Goal: Task Accomplishment & Management: Complete application form

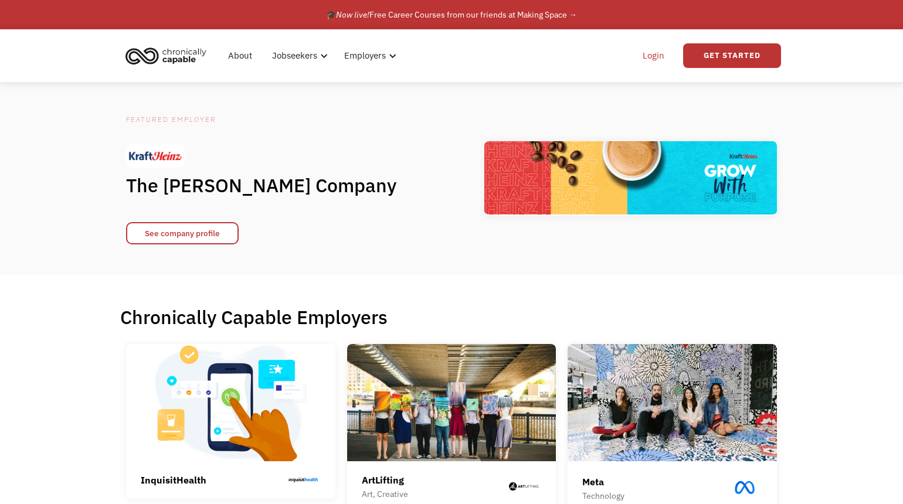
click at [656, 60] on link "Login" at bounding box center [654, 56] width 36 height 38
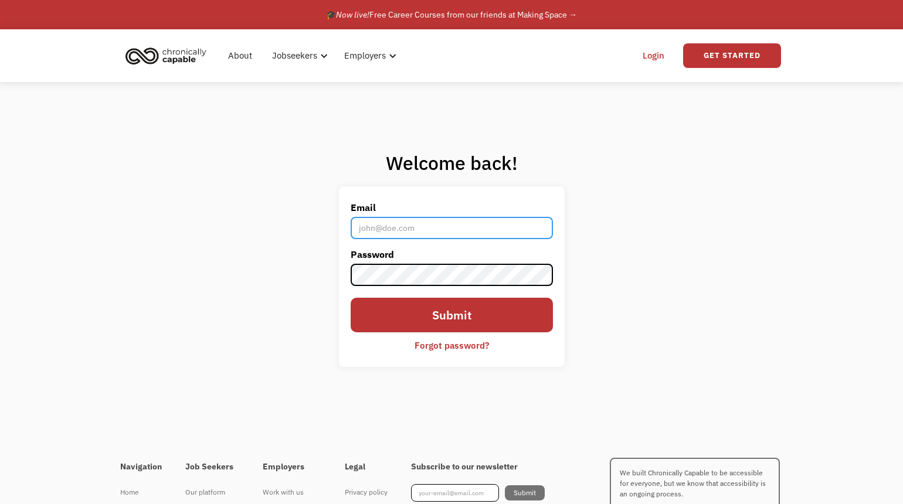
type input "adina.segal.art@gmail.com"
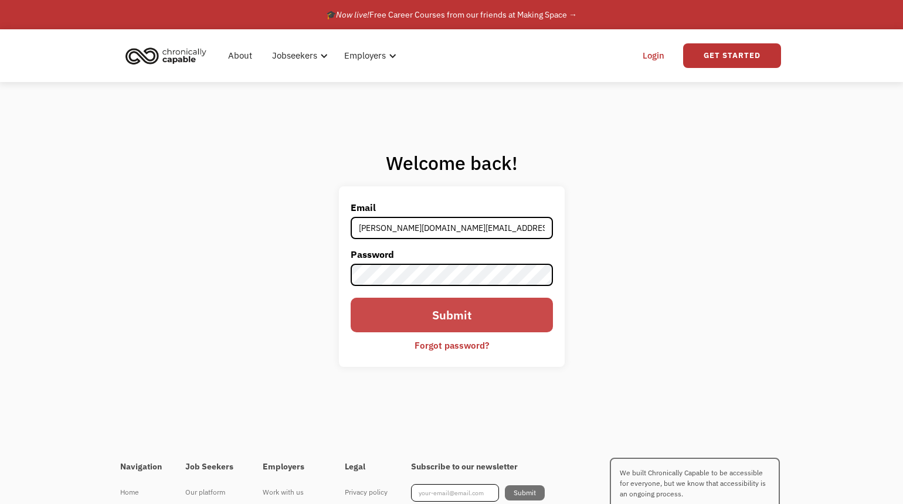
click at [436, 320] on input "Submit" at bounding box center [452, 315] width 202 height 34
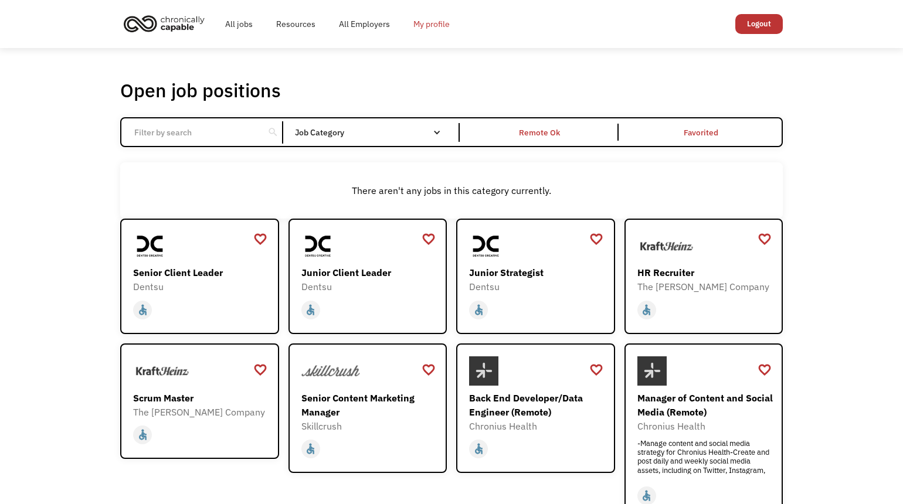
click at [428, 27] on link "My profile" at bounding box center [432, 24] width 60 height 38
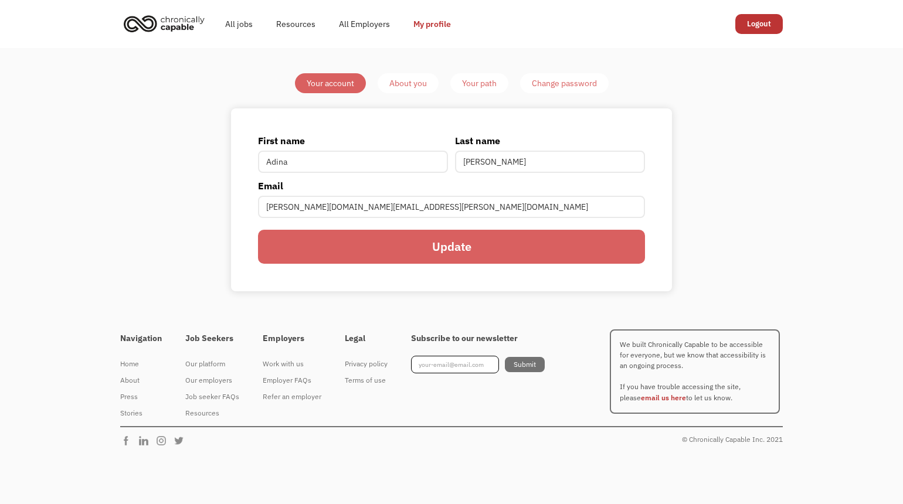
click at [409, 84] on div "About you" at bounding box center [408, 83] width 38 height 14
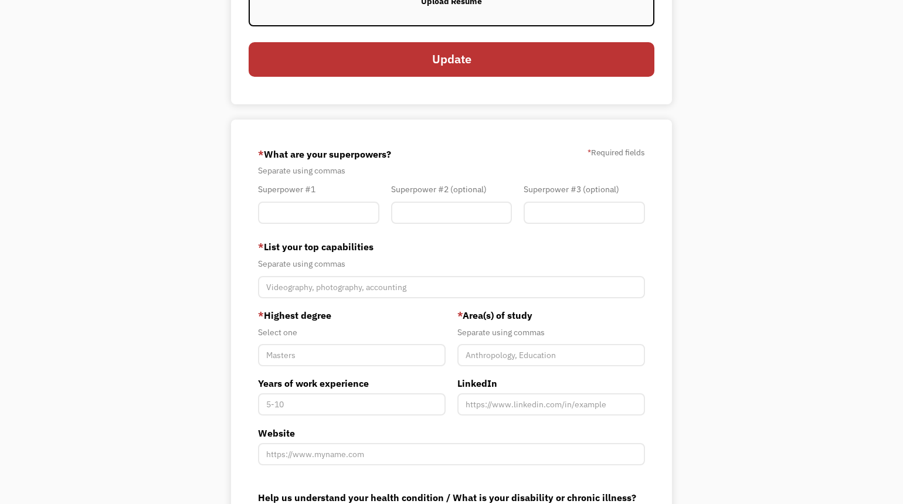
scroll to position [184, 0]
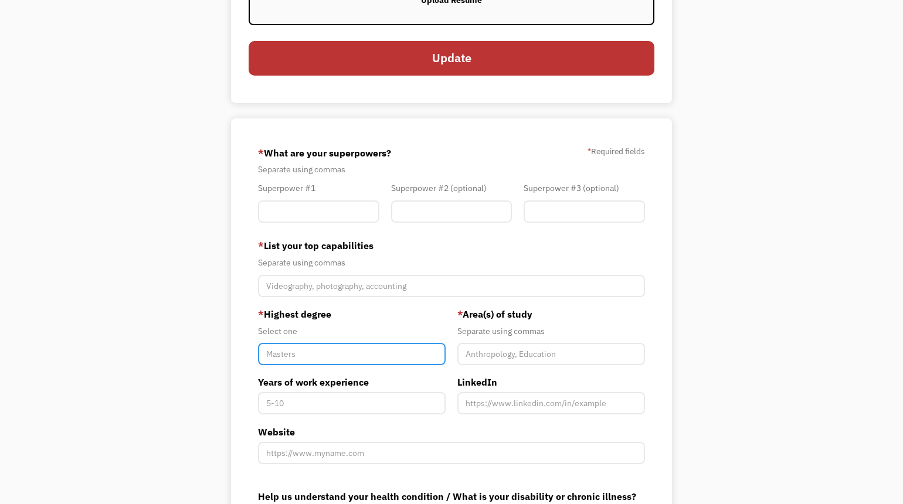
click at [343, 360] on input "Member-You-Update" at bounding box center [352, 354] width 188 height 22
type input "d"
type input "BFA"
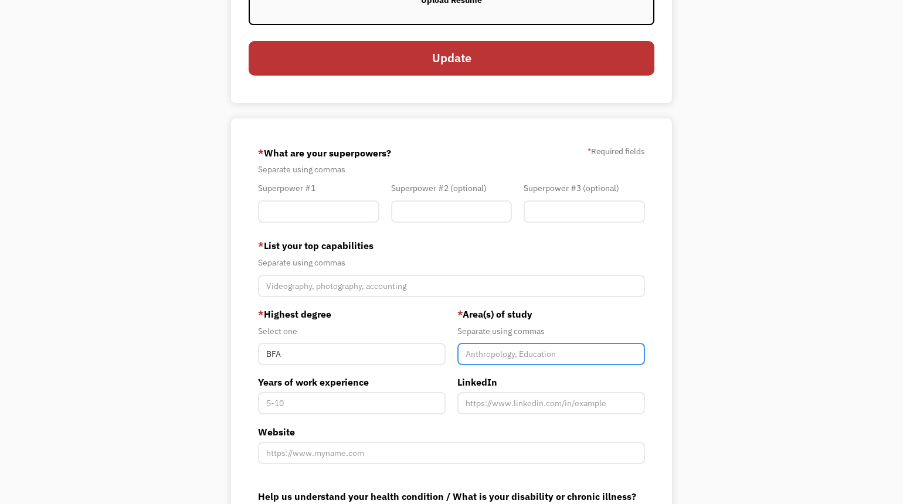
click at [496, 365] on input "Member-You-Update" at bounding box center [551, 354] width 188 height 22
type input "Fine Arts, concentration in metalsmithing and jewelry making"
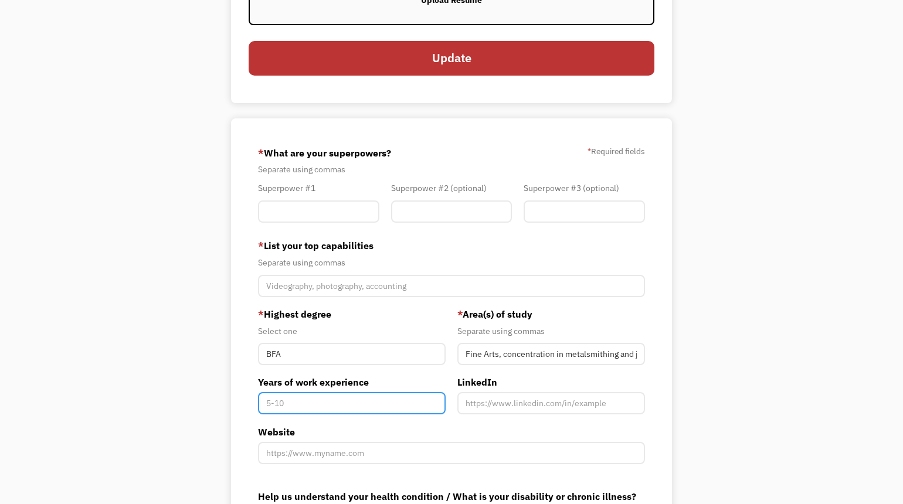
click at [347, 403] on input "Years of work experience" at bounding box center [352, 403] width 188 height 22
type input "23"
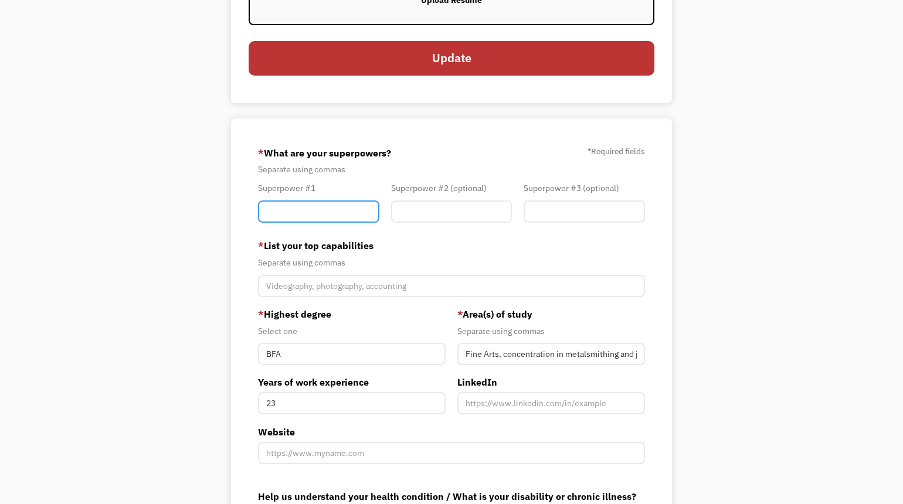
click at [306, 210] on input "Member-You-Update" at bounding box center [318, 212] width 121 height 22
type input "Finding errors"
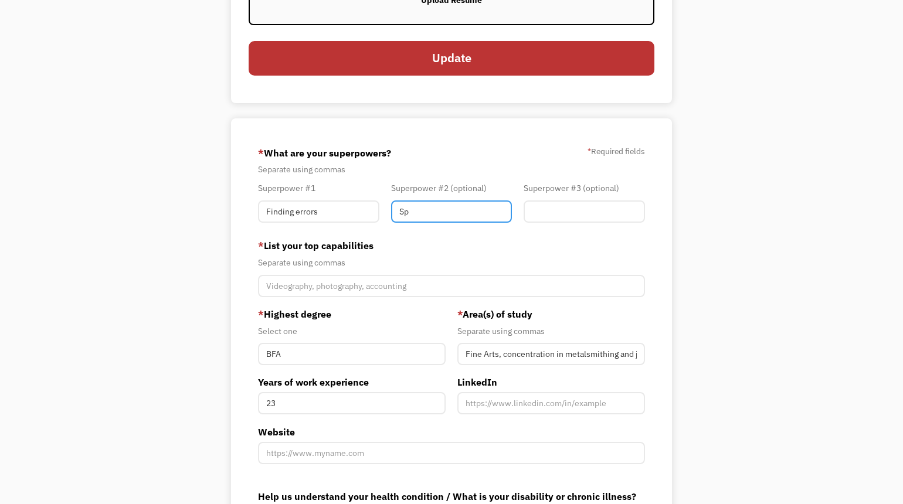
type input "S"
type input "Pattern recognition"
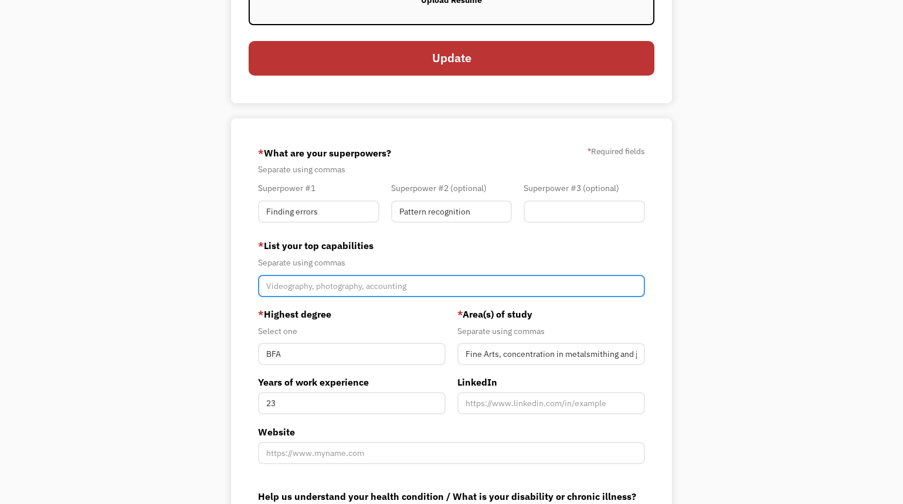
click at [280, 291] on input "Member-You-Update" at bounding box center [451, 286] width 387 height 22
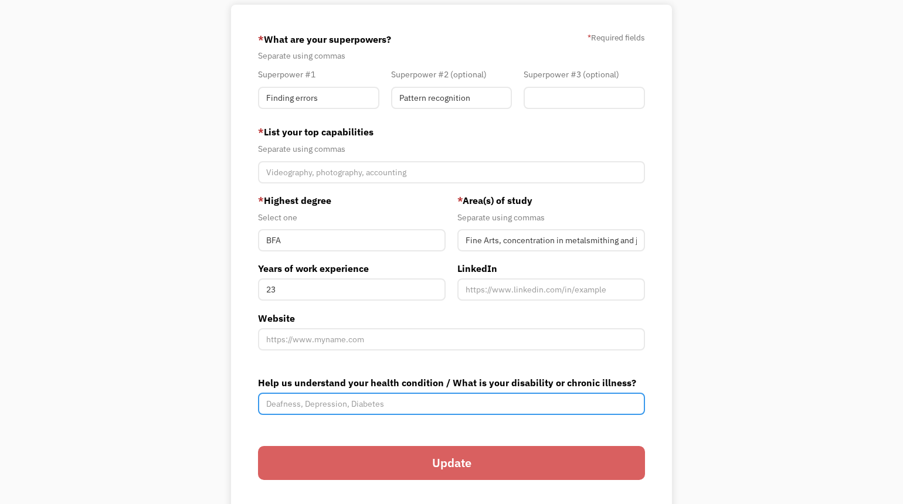
click at [430, 406] on input "Help us understand your health condition / What is your disability or chronic i…" at bounding box center [451, 404] width 387 height 22
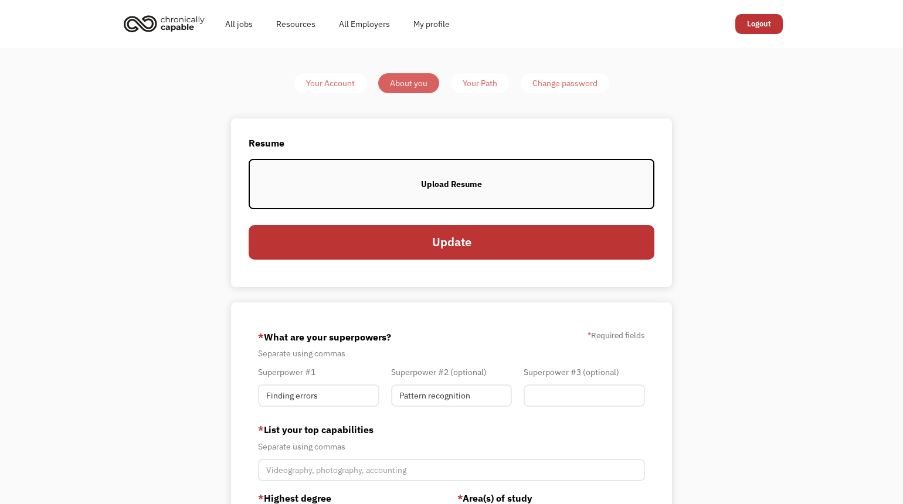
scroll to position [0, 0]
type input "Ehlers Danlos Syndrome"
click at [328, 400] on input "Finding errors" at bounding box center [318, 396] width 121 height 22
click at [567, 394] on input "Member-You-Update" at bounding box center [584, 396] width 121 height 22
click at [335, 394] on input "I care very deeply" at bounding box center [318, 396] width 121 height 22
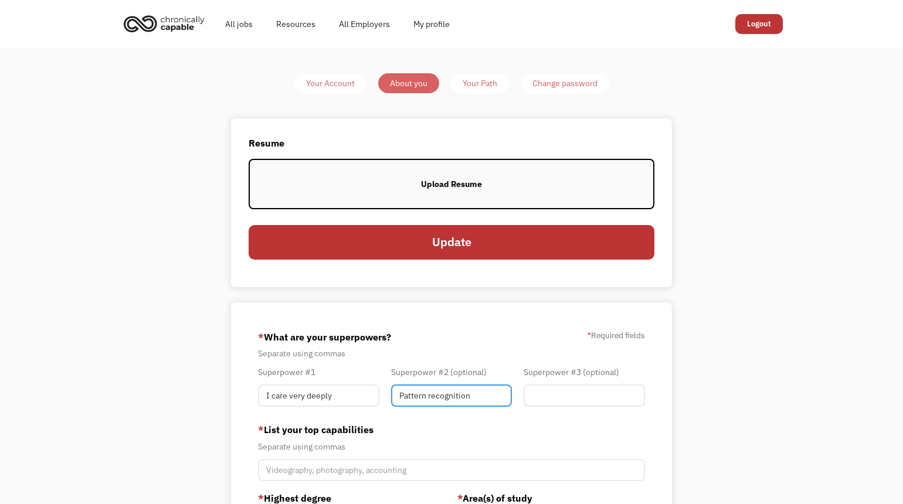
click at [479, 401] on input "Pattern recognition" at bounding box center [451, 396] width 121 height 22
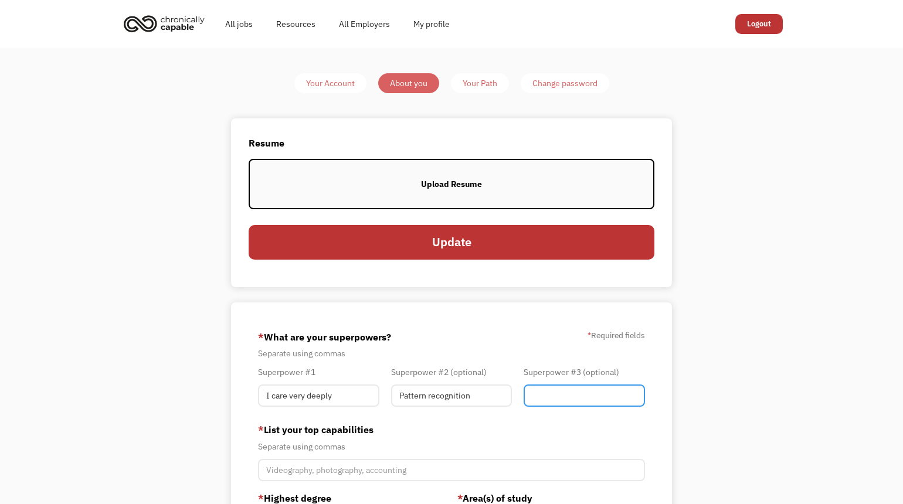
click at [615, 391] on input "Member-You-Update" at bounding box center [584, 396] width 121 height 22
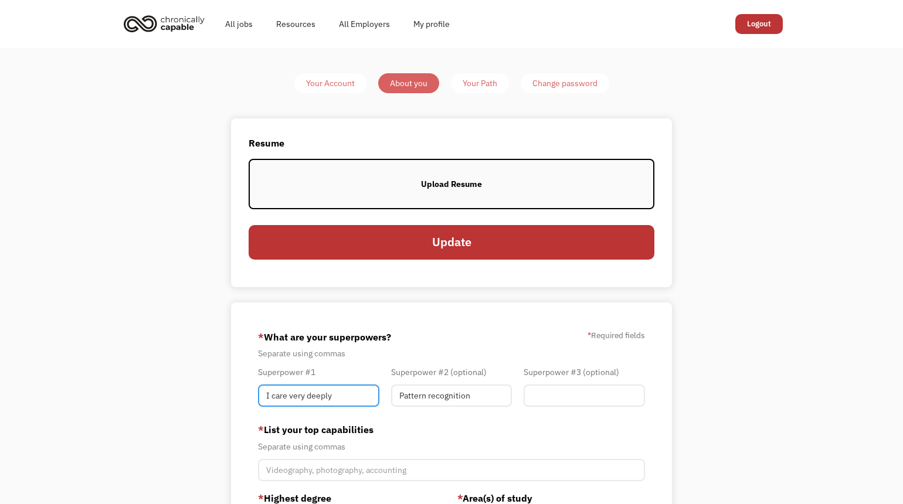
click at [357, 401] on input "I care very deeply" at bounding box center [318, 396] width 121 height 22
type input "I care deeply about the things I do and the people I impact"
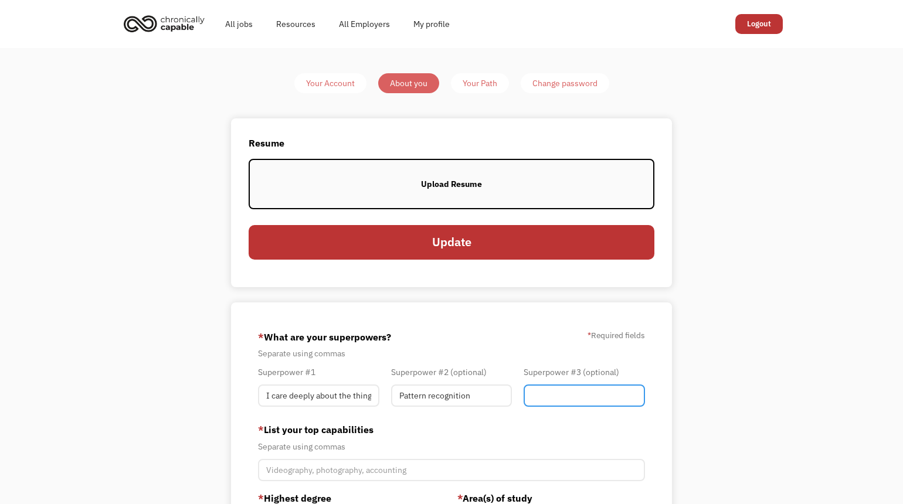
click at [559, 400] on input "Member-You-Update" at bounding box center [584, 396] width 121 height 22
type input "Finding errors"
click at [422, 176] on label "Upload Resume" at bounding box center [452, 184] width 406 height 50
click at [418, 182] on label "Upload Resume" at bounding box center [452, 184] width 406 height 50
click at [447, 187] on div "Upload Resume" at bounding box center [451, 184] width 61 height 14
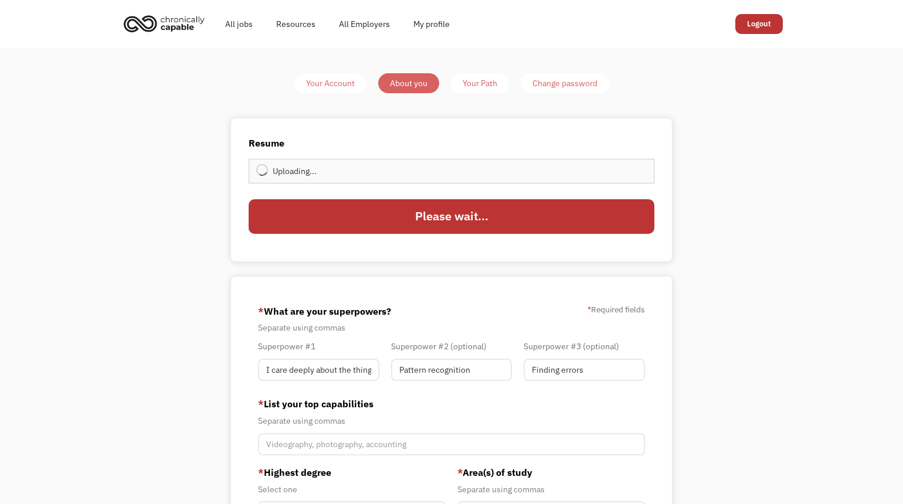
type input "Update"
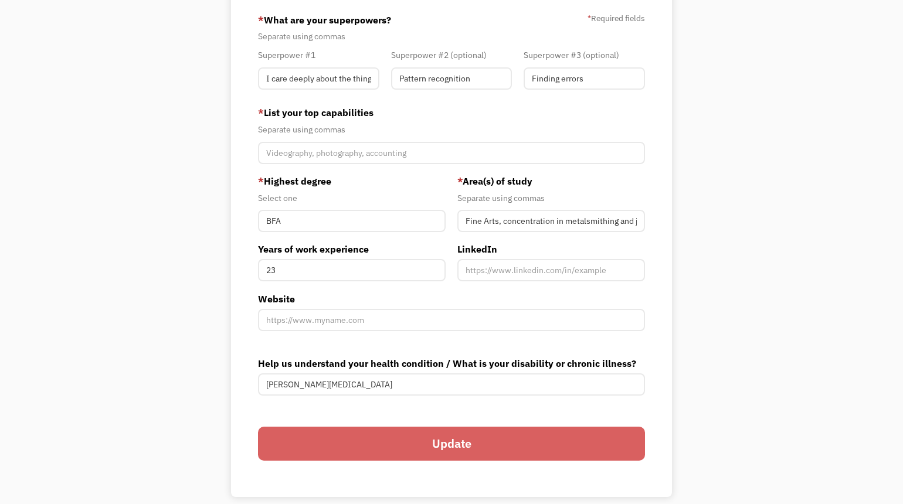
scroll to position [294, 0]
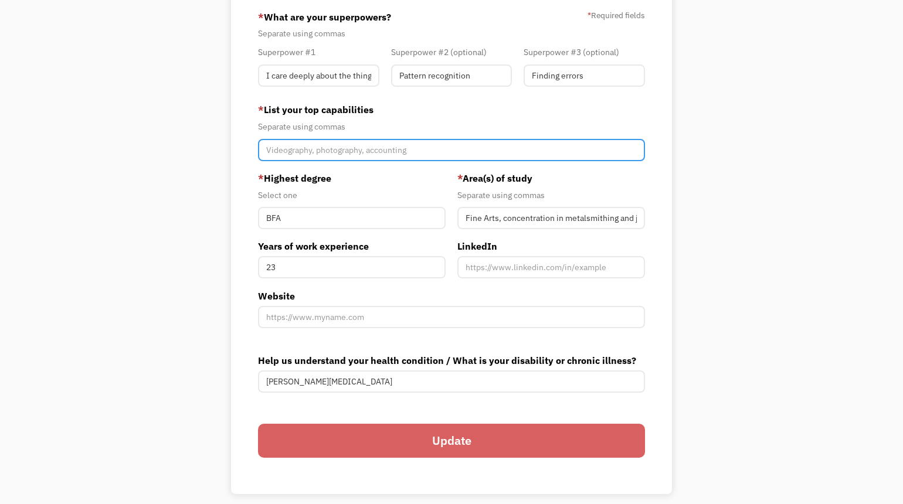
click at [395, 145] on input "Member-You-Update" at bounding box center [451, 150] width 387 height 22
click at [435, 152] on input "Research, Writing, Editing, Analysis, Dynamic thinking, Creative and" at bounding box center [451, 150] width 387 height 22
click at [520, 149] on input "Research, Writing, Editing, Analysis, Dynamic Thinking, Creative and" at bounding box center [451, 150] width 387 height 22
type input "Research, Writing, Editing, Analysis, Dynamic Thinking, Creative and Artistic D…"
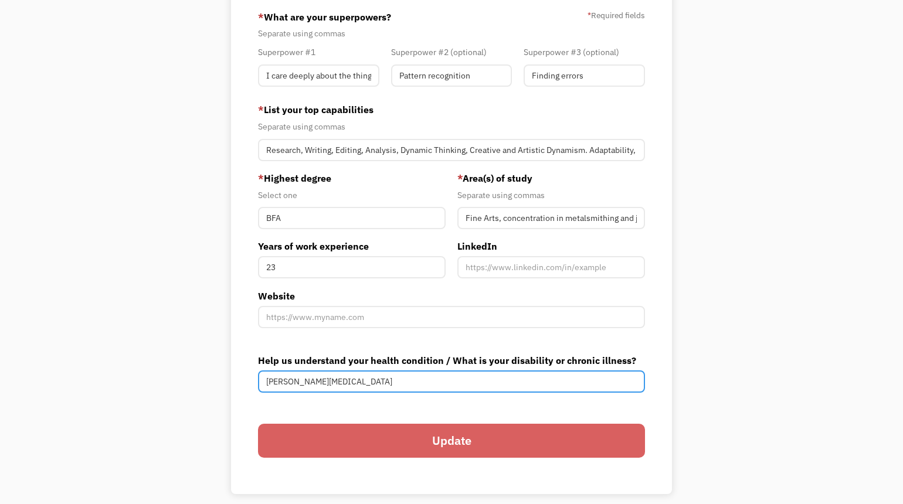
click at [355, 382] on input "Ehlers Danlos Syndrome" at bounding box center [451, 382] width 387 height 22
click at [360, 385] on input "Ehlers Danlos Syndrome, AuDHD" at bounding box center [451, 382] width 387 height 22
type input "Ehlers Danlos Syndrome & AuDHD"
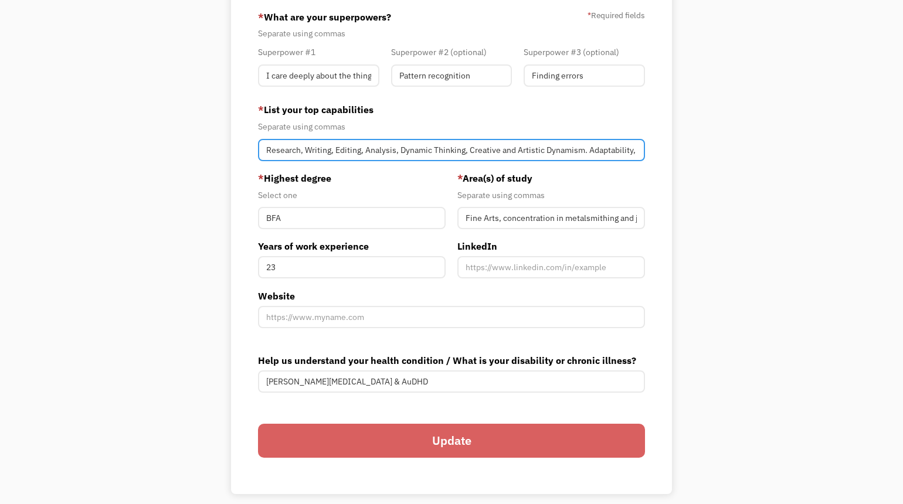
click at [638, 152] on input "Research, Writing, Editing, Analysis, Dynamic Thinking, Creative and Artistic D…" at bounding box center [451, 150] width 387 height 22
click at [636, 154] on input "Research, Writing, Editing, Analysis, Dynamic Thinking, Creative and Artistic D…" at bounding box center [451, 150] width 387 height 22
type input "Research, Writing, Editing, Analysis, Dynamic Thinking, Creative and Artistic D…"
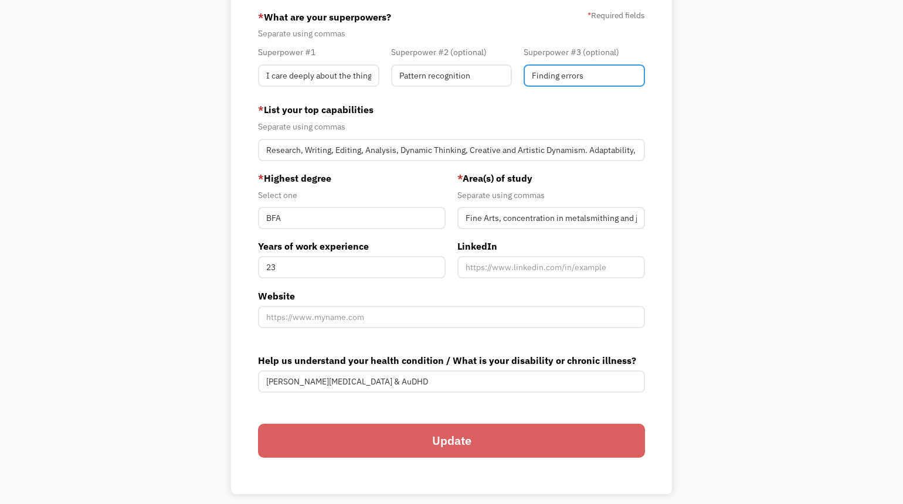
click at [595, 79] on input "Finding errors" at bounding box center [584, 76] width 121 height 22
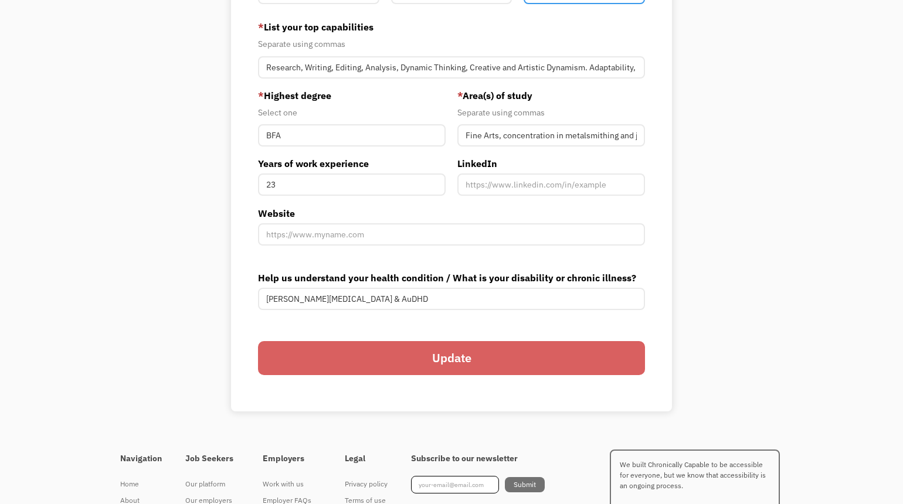
scroll to position [382, 0]
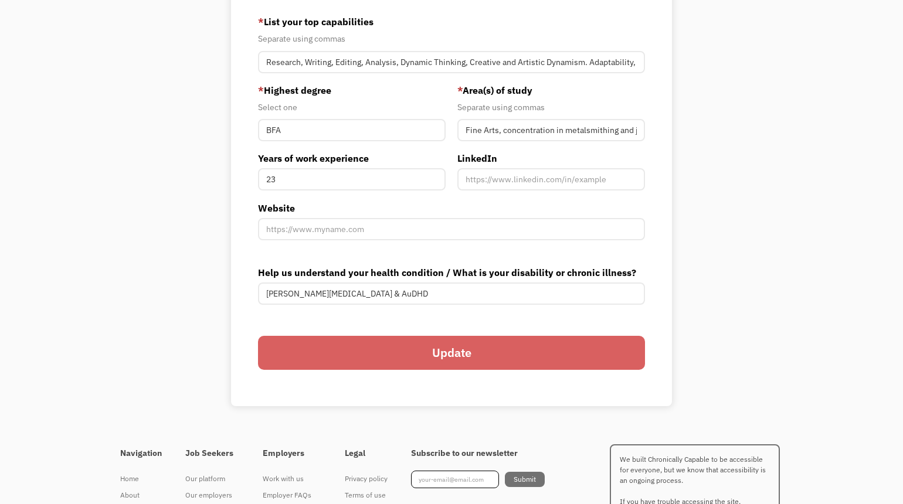
type input "I'm a philomath"
click at [500, 180] on input "Member-You-Update" at bounding box center [551, 179] width 188 height 22
paste input "[URL][DOMAIN_NAME][PERSON_NAME]"
type input "[URL][DOMAIN_NAME][PERSON_NAME]"
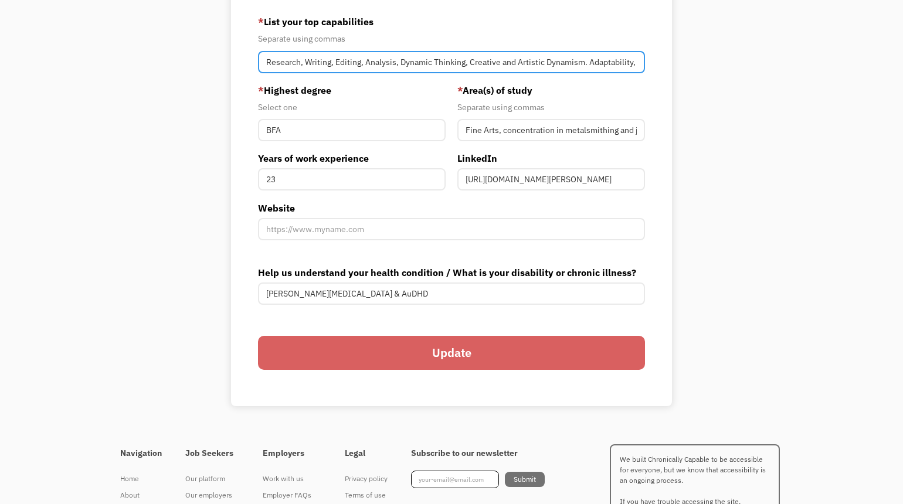
click at [304, 62] on input "Research, Writing, Editing, Analysis, Dynamic Thinking, Creative and Artistic D…" at bounding box center [451, 62] width 387 height 22
click at [636, 57] on input "Research, Writing, Editing, Analysis, Dynamic Thinking, Creative and Artistic D…" at bounding box center [451, 62] width 387 height 22
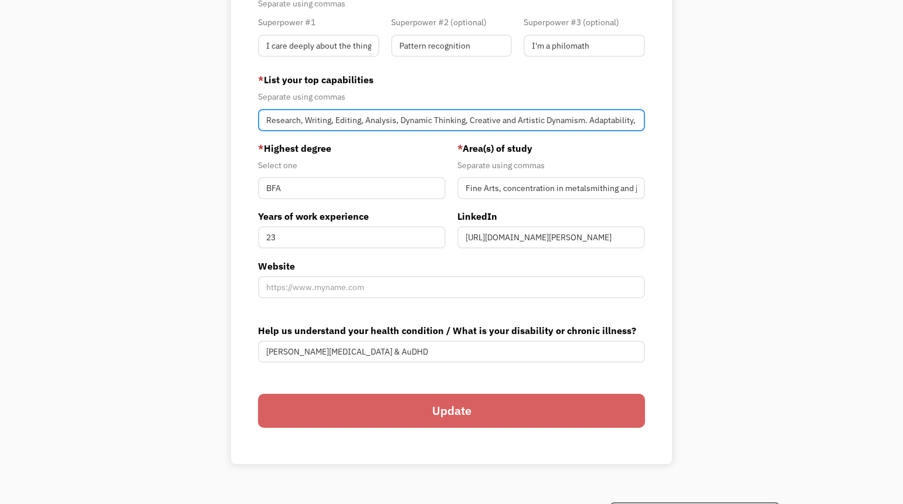
scroll to position [320, 0]
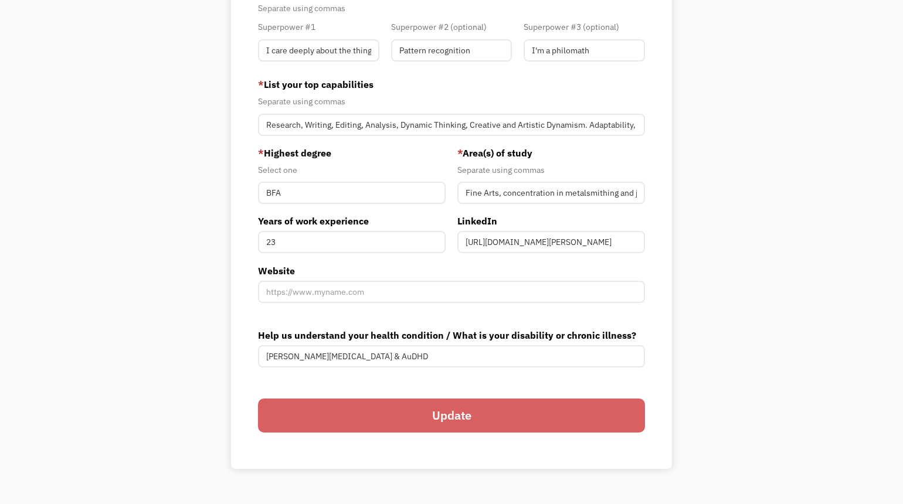
click at [455, 419] on input "Update" at bounding box center [451, 416] width 387 height 34
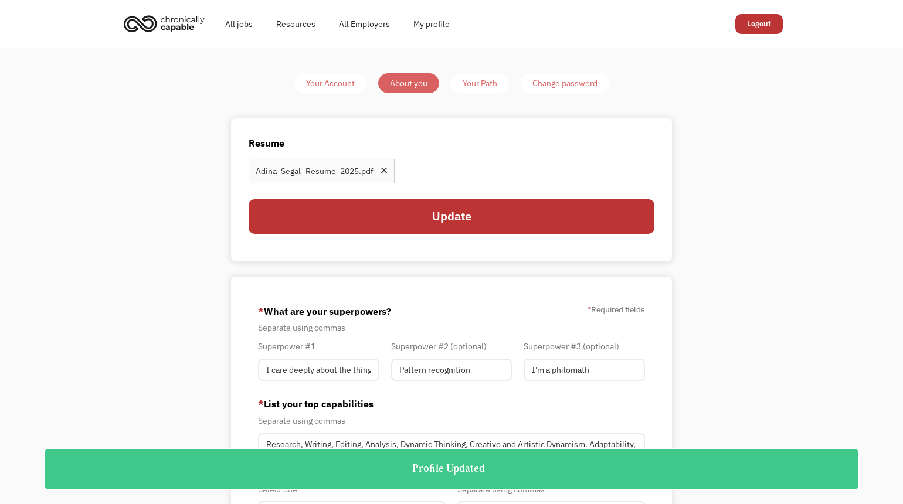
scroll to position [0, 0]
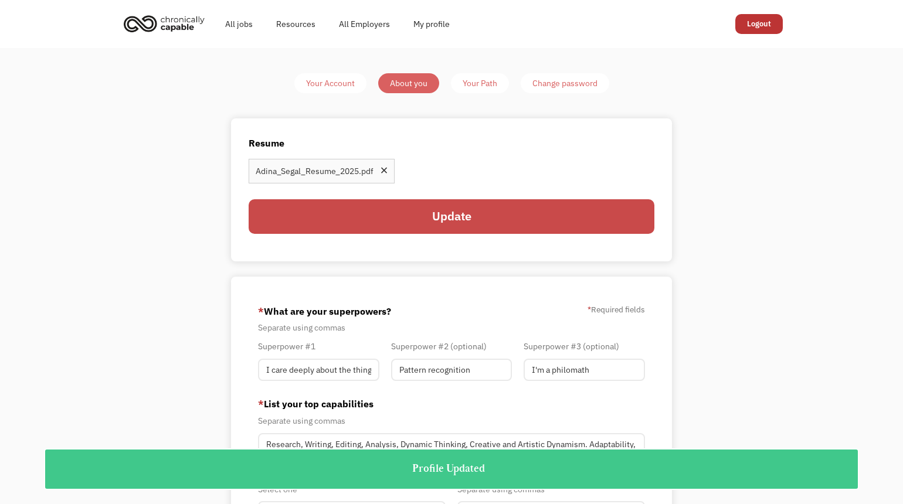
click at [467, 221] on input "Update" at bounding box center [452, 216] width 406 height 34
type input "Please wait..."
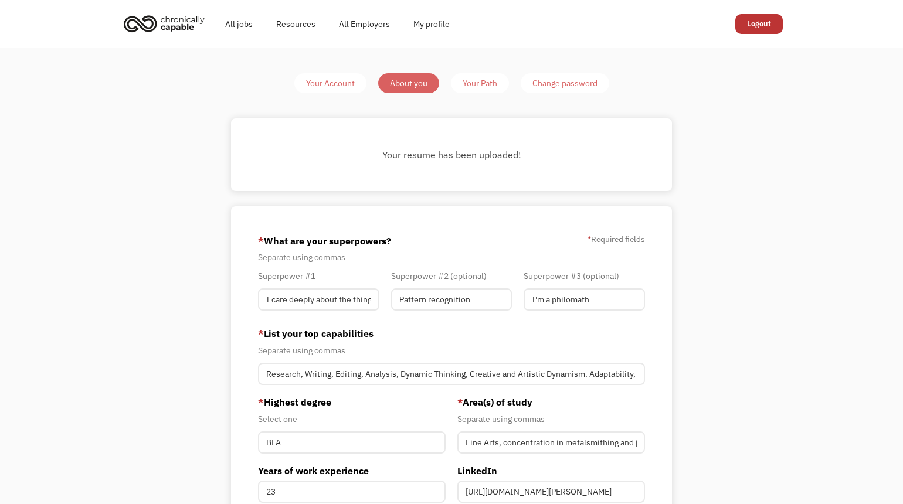
click at [490, 81] on div "Your Path" at bounding box center [480, 83] width 35 height 14
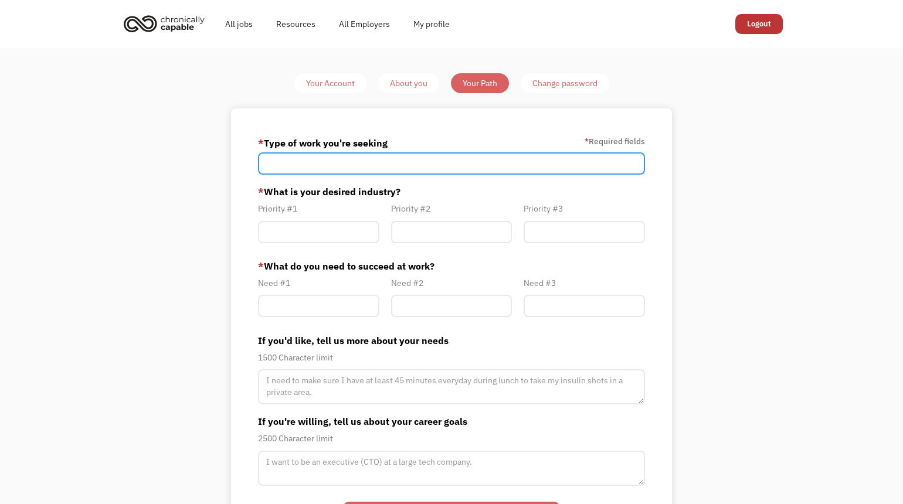
click at [389, 161] on input "Member-Path-Update" at bounding box center [451, 163] width 387 height 22
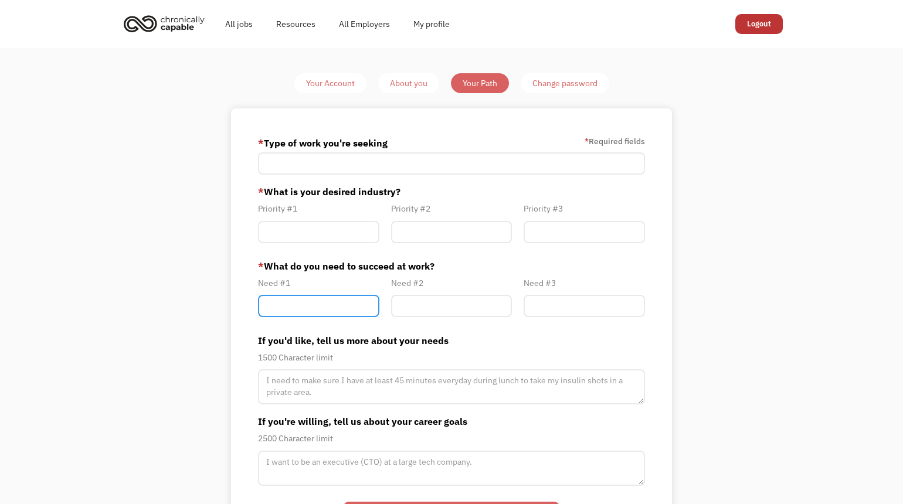
click at [325, 303] on input "Member-Path-Update" at bounding box center [318, 306] width 121 height 22
type input "Clear Instruction"
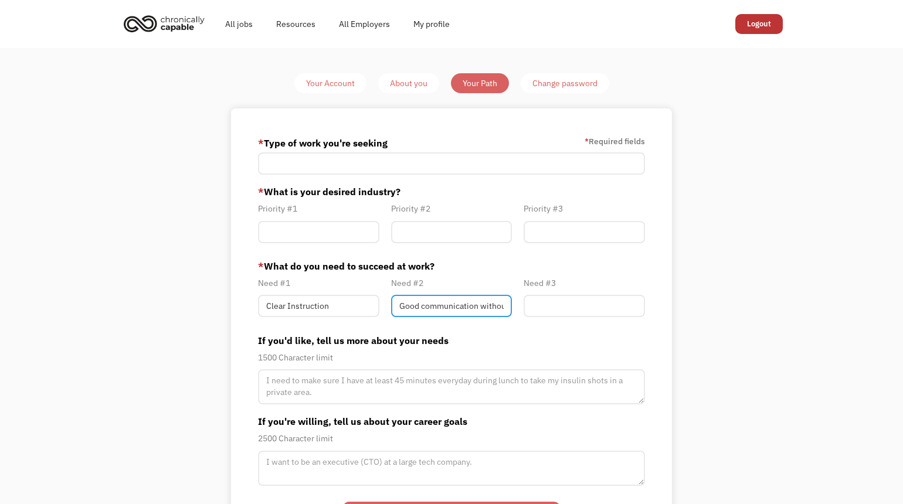
type input "Good communication without jargon"
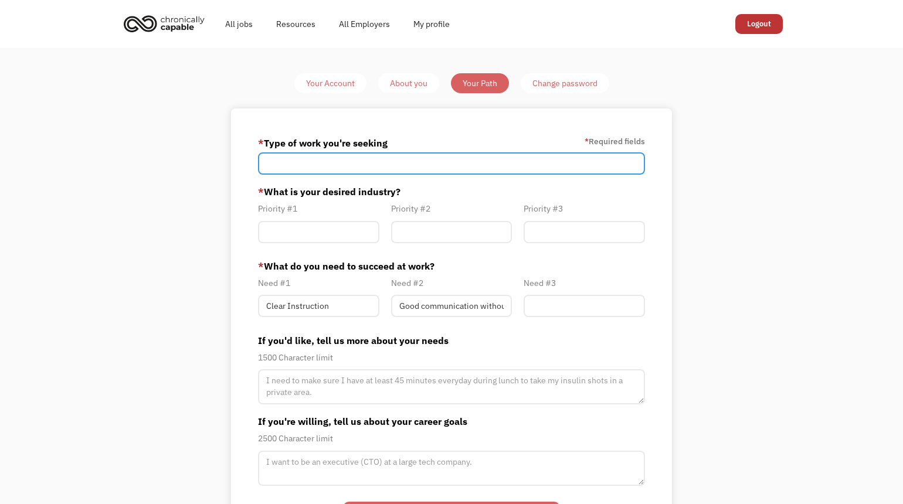
click at [320, 165] on input "Member-Path-Update" at bounding box center [451, 163] width 387 height 22
click at [320, 165] on input "I'm open to any" at bounding box center [451, 163] width 387 height 22
type input "I'm open to anything"
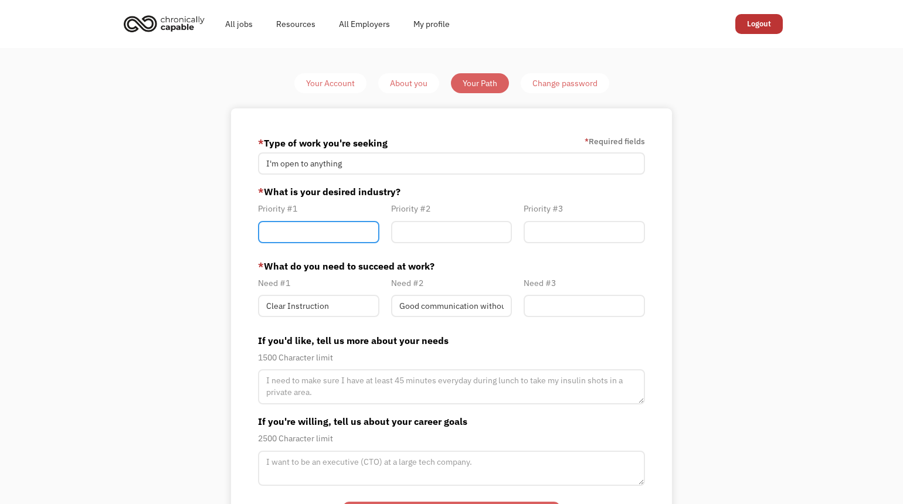
click at [318, 238] on input "Member-Path-Update" at bounding box center [318, 232] width 121 height 22
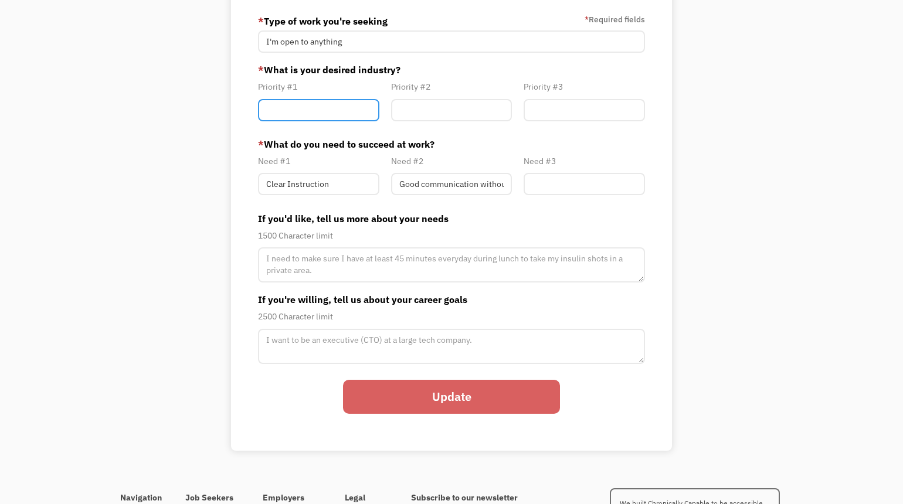
scroll to position [122, 0]
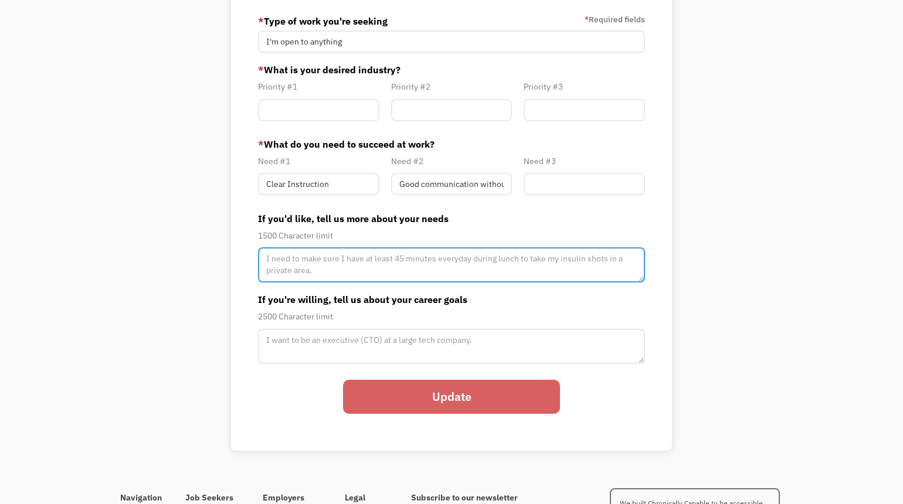
click at [321, 265] on textarea "Member-Path-Update" at bounding box center [451, 264] width 387 height 35
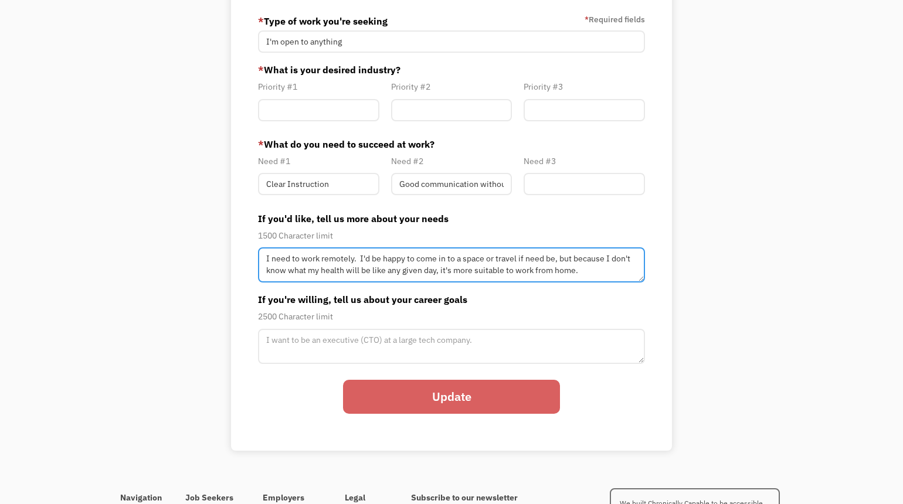
click at [554, 259] on textarea "I need to work remotely. I'd be happy to come in to a space or travel if need b…" at bounding box center [451, 264] width 387 height 35
click at [328, 276] on textarea "I need to work remotely. I'd be happy to come in to a space or travel if need b…" at bounding box center [451, 264] width 387 height 35
type textarea "I need to work remotely. I'd be happy to come in to a space or travel if need b…"
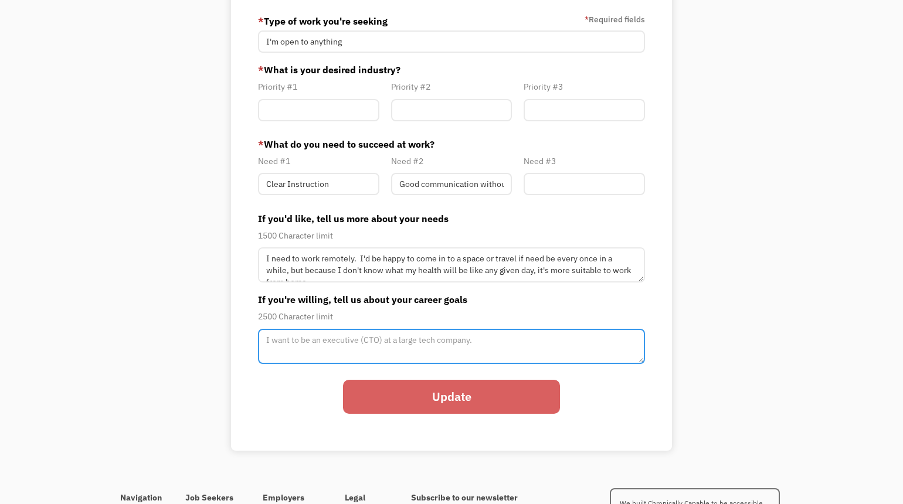
click at [328, 283] on textarea "Member-Path-Update" at bounding box center [451, 264] width 387 height 35
type textarea "I want to do something meaningful that leaves a positive impact on the world ar…"
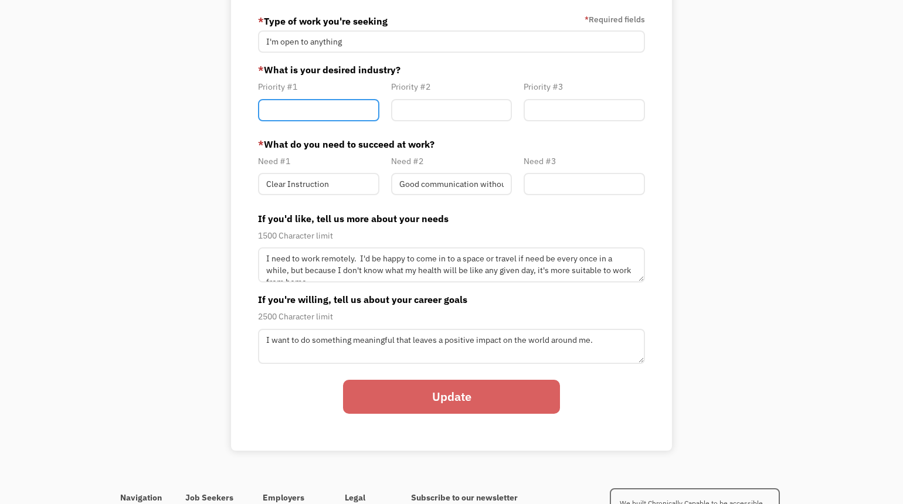
click at [270, 115] on input "Member-Path-Update" at bounding box center [318, 110] width 121 height 22
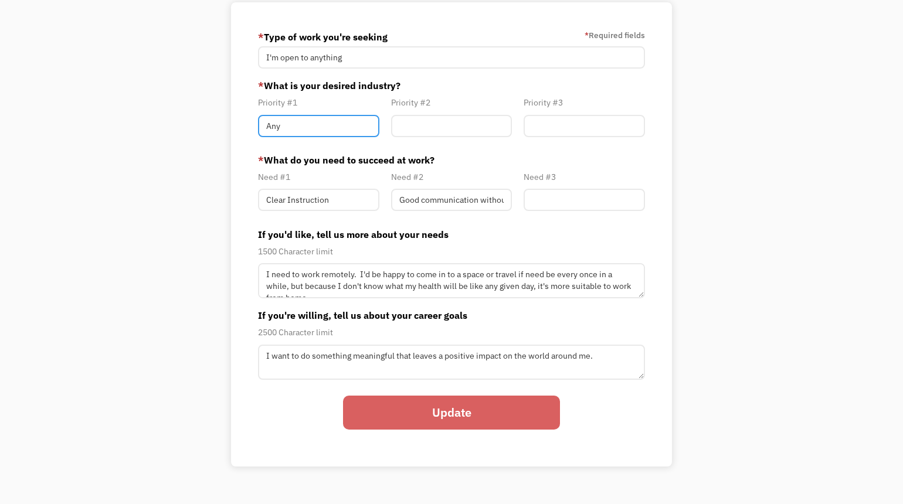
scroll to position [104, 0]
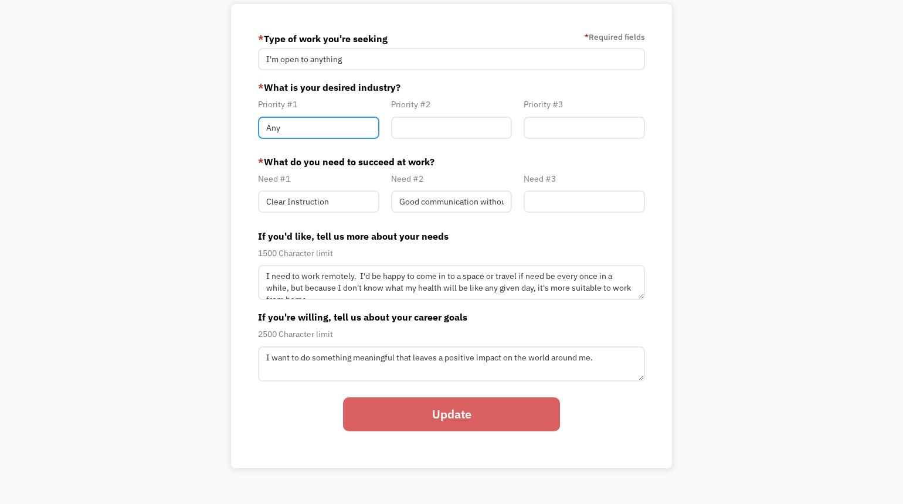
type input "Any"
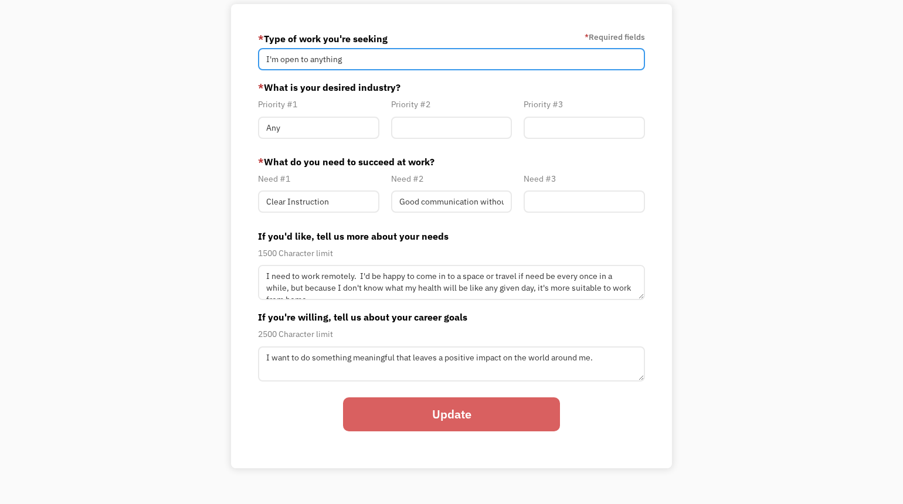
click at [355, 60] on input "I'm open to anything" at bounding box center [451, 59] width 387 height 22
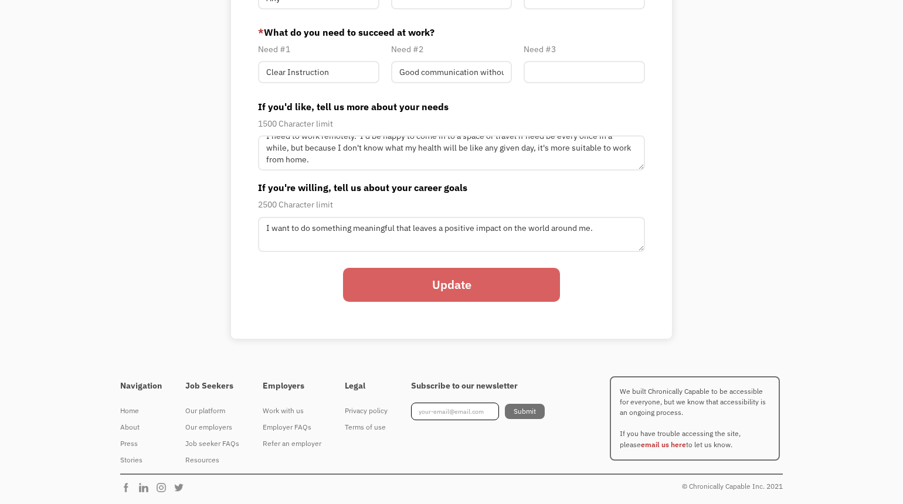
scroll to position [10, 0]
type input "I'm open to anything."
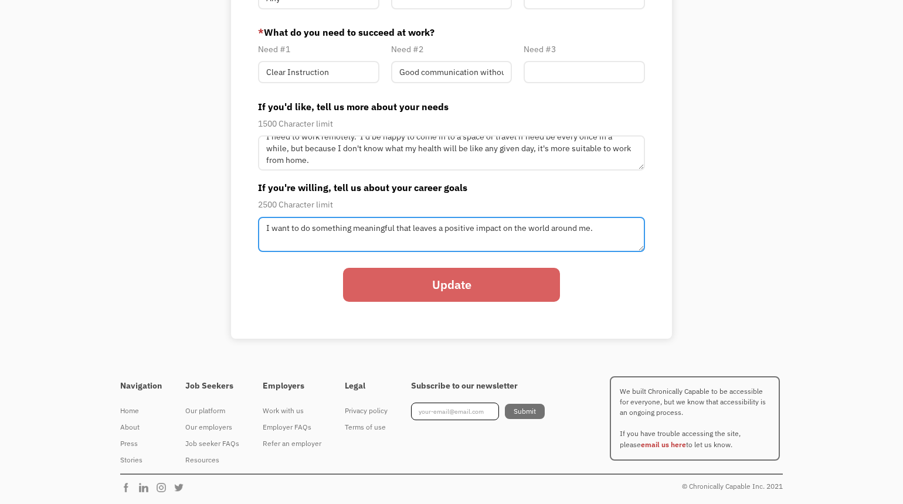
click at [467, 171] on textarea "I want to do something meaningful that leaves a positive impact on the world ar…" at bounding box center [451, 152] width 387 height 35
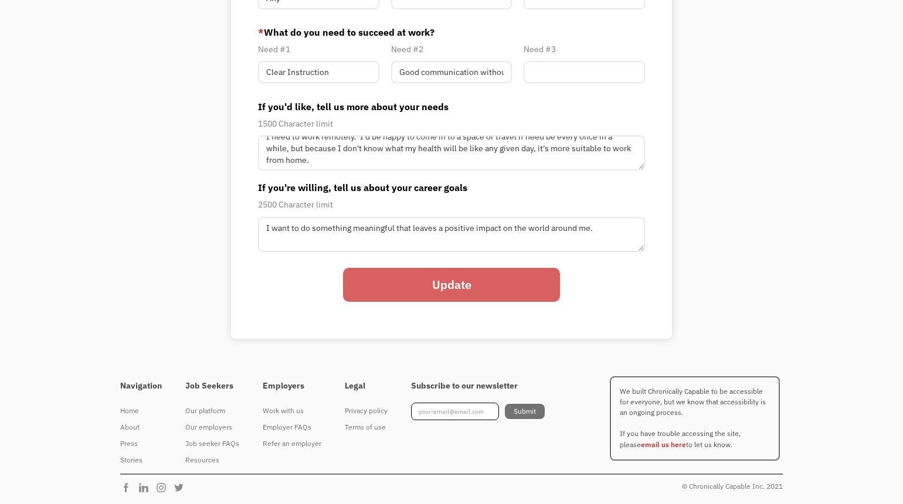
click at [487, 289] on input "Update" at bounding box center [451, 285] width 217 height 34
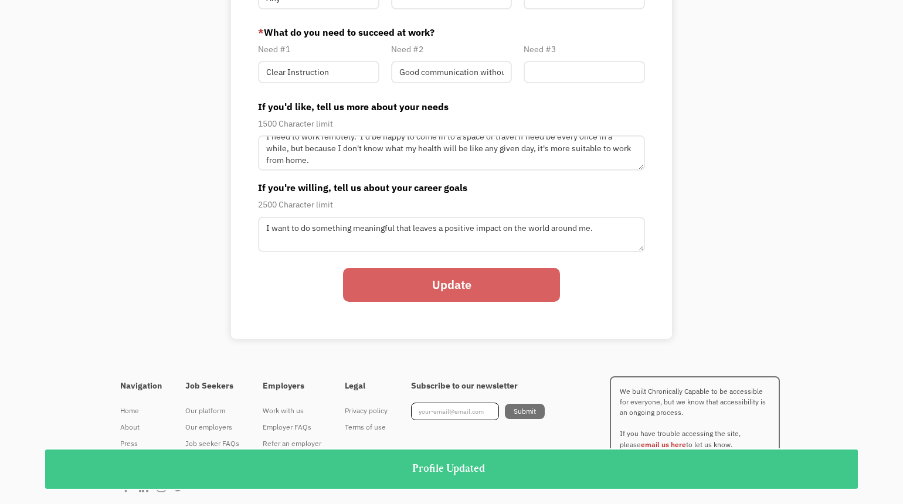
click at [487, 289] on input "Update" at bounding box center [451, 285] width 217 height 34
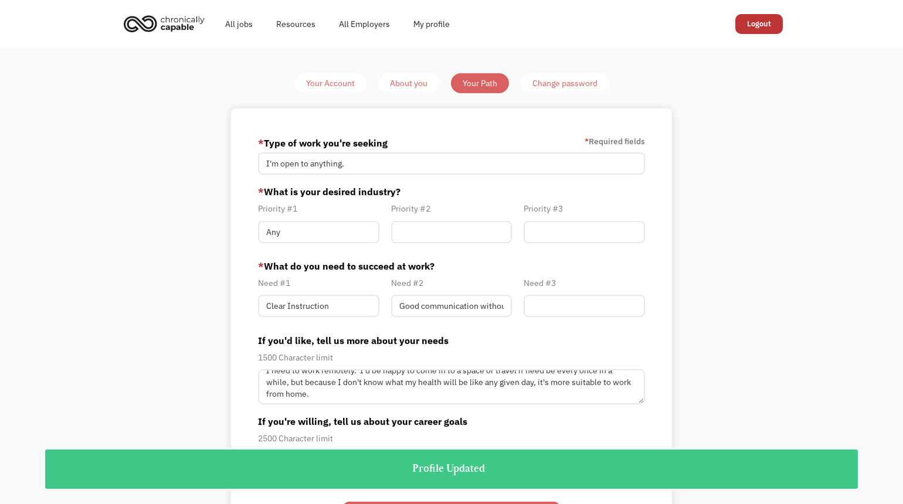
scroll to position [0, 0]
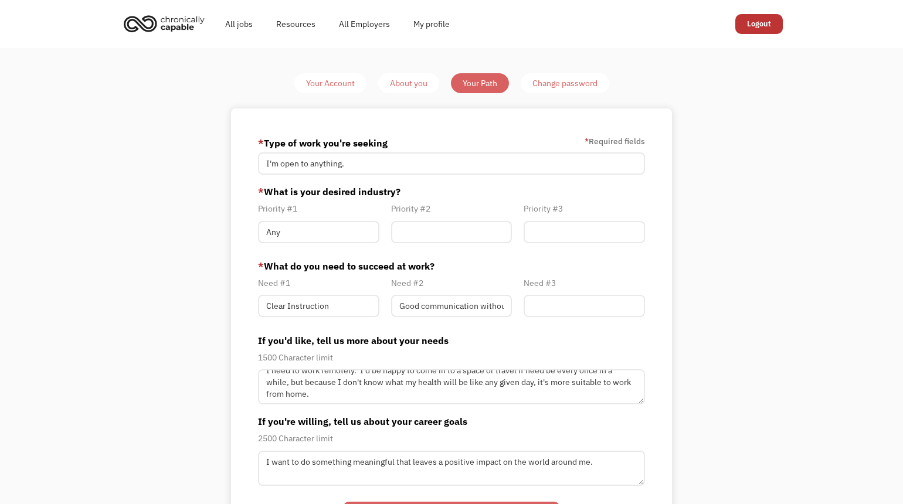
click at [344, 83] on div "Your Account" at bounding box center [330, 83] width 49 height 14
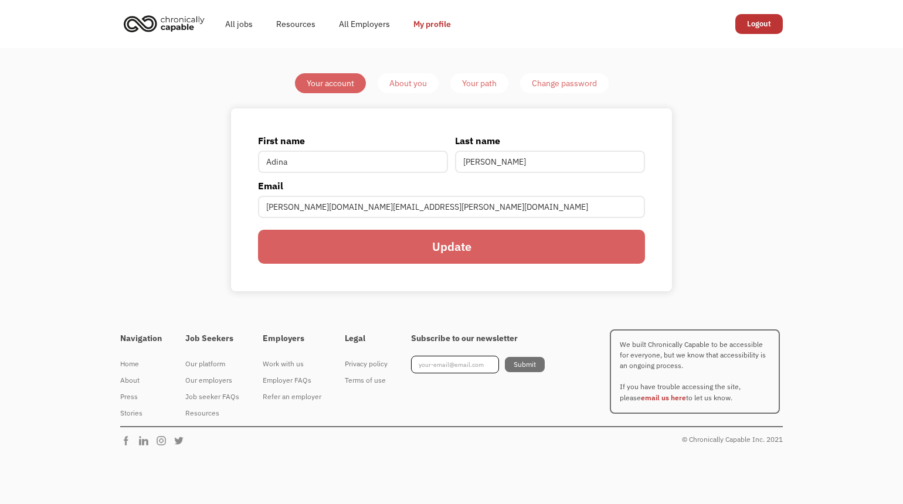
click at [418, 76] on link "About you" at bounding box center [408, 83] width 61 height 20
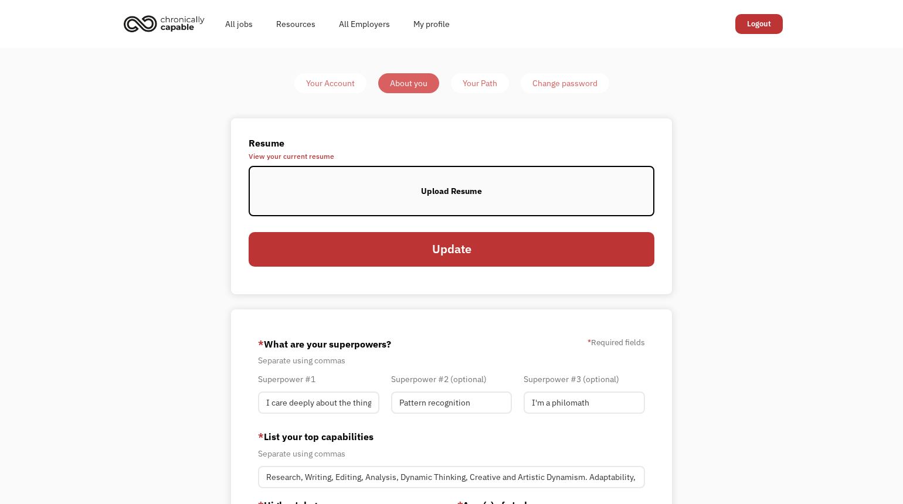
click at [300, 157] on span "View your current resume" at bounding box center [452, 156] width 406 height 7
click at [362, 19] on link "All Employers" at bounding box center [364, 24] width 74 height 38
click at [242, 26] on link "All jobs" at bounding box center [238, 24] width 51 height 38
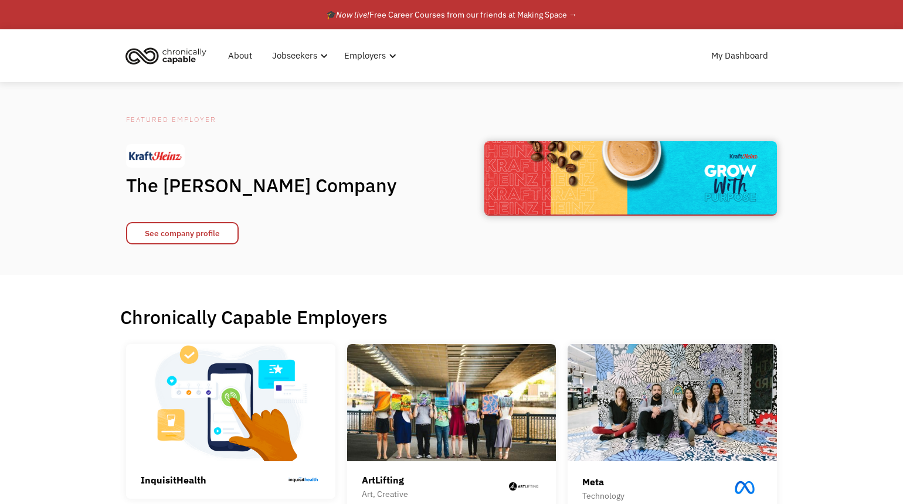
click at [579, 161] on img at bounding box center [630, 177] width 293 height 73
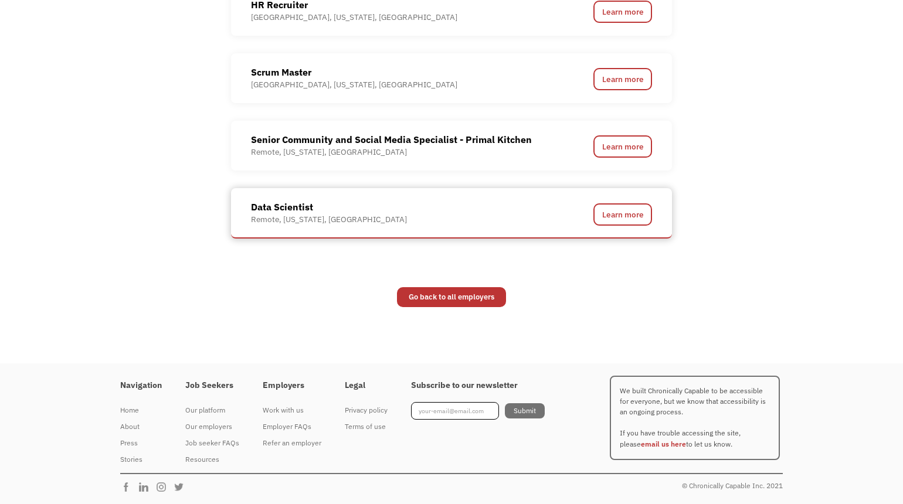
scroll to position [986, 0]
click at [599, 208] on link "Learn more" at bounding box center [623, 215] width 59 height 22
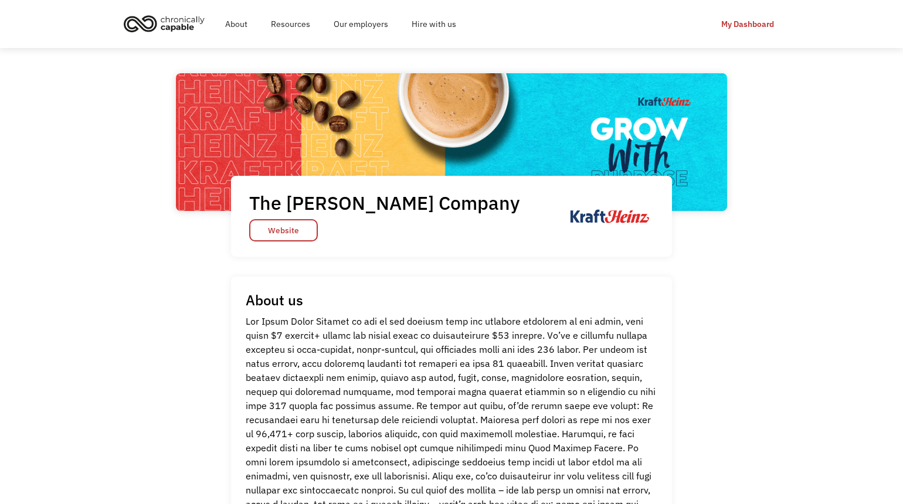
scroll to position [0, 0]
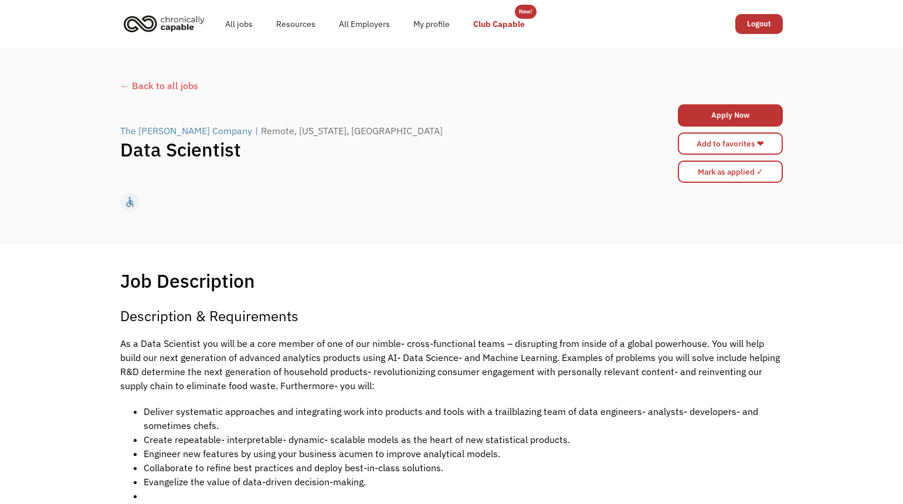
click at [489, 21] on link "Club Capable" at bounding box center [499, 24] width 75 height 38
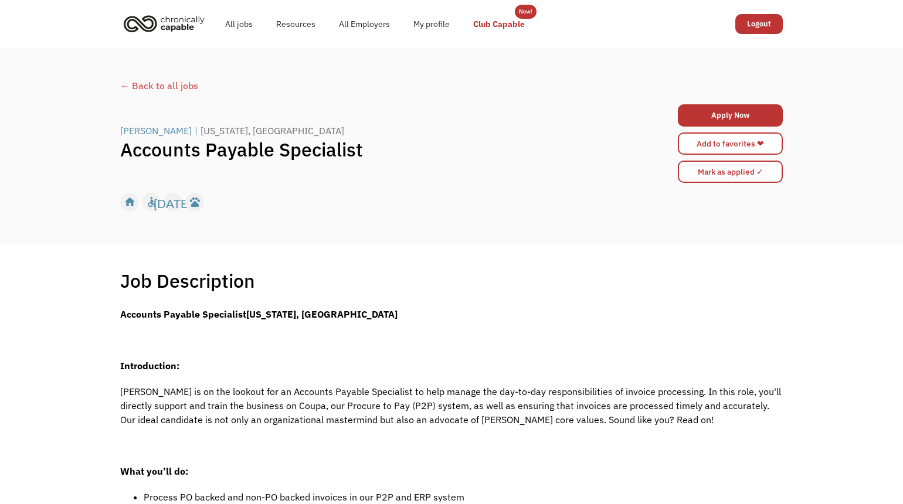
click at [506, 26] on link "Club Capable" at bounding box center [499, 24] width 75 height 38
click at [166, 1] on div "All jobs Resources All Employers My profile Club Capable New! Logout" at bounding box center [451, 24] width 686 height 48
click at [435, 25] on link "My profile" at bounding box center [432, 24] width 60 height 38
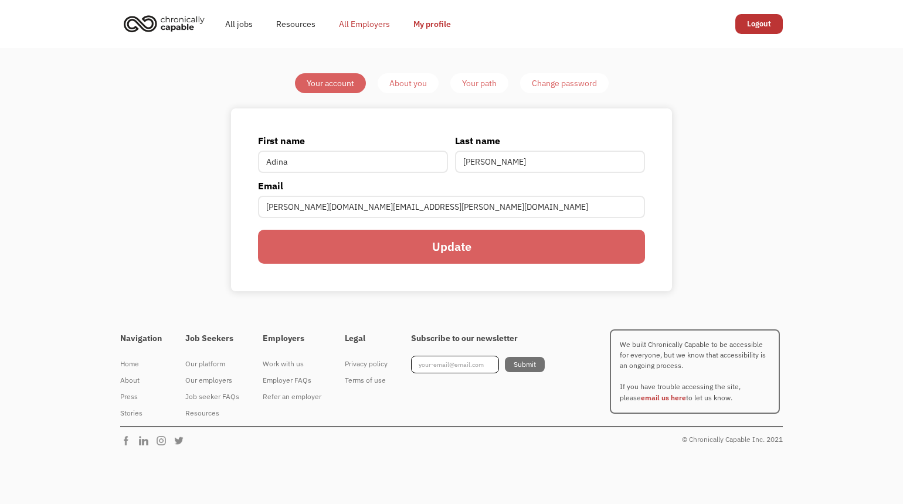
click at [368, 23] on link "All Employers" at bounding box center [364, 24] width 74 height 38
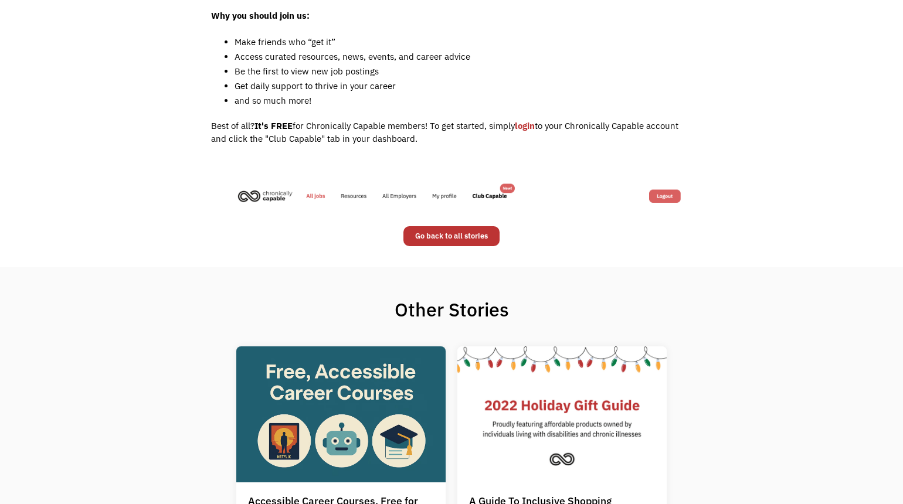
scroll to position [674, 0]
click at [529, 120] on link "login" at bounding box center [525, 125] width 20 height 11
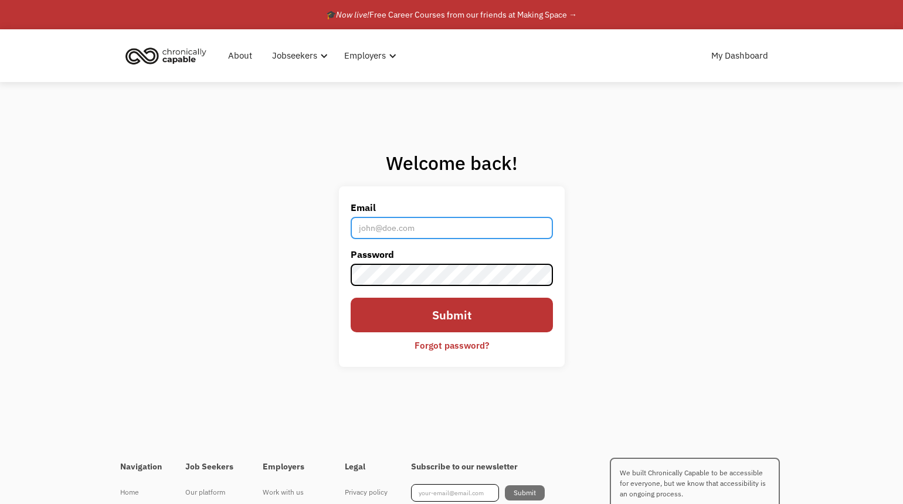
type input "[PERSON_NAME][DOMAIN_NAME][EMAIL_ADDRESS][PERSON_NAME][DOMAIN_NAME]"
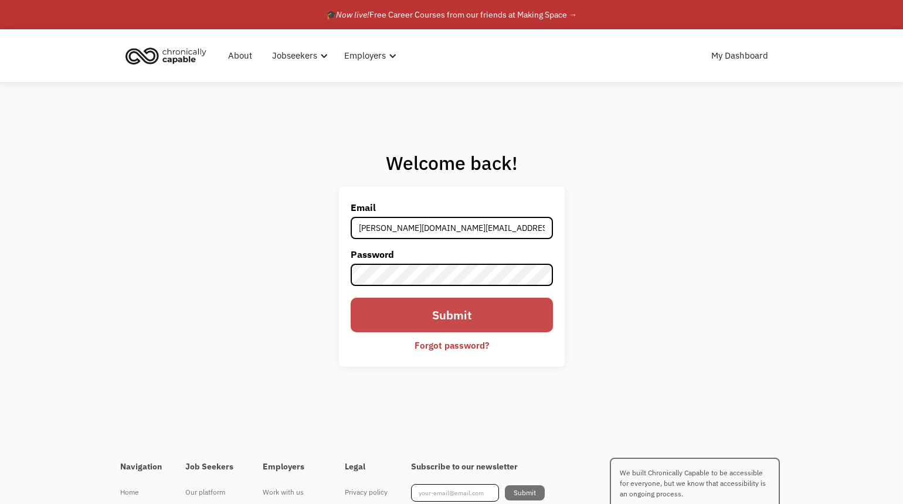
click at [450, 314] on input "Submit" at bounding box center [452, 315] width 202 height 34
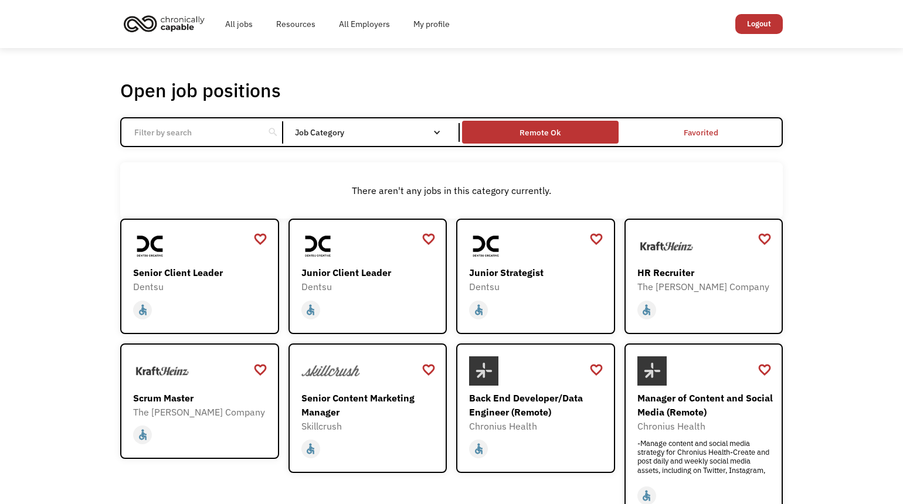
click at [542, 137] on div "Remote Ok" at bounding box center [540, 133] width 41 height 14
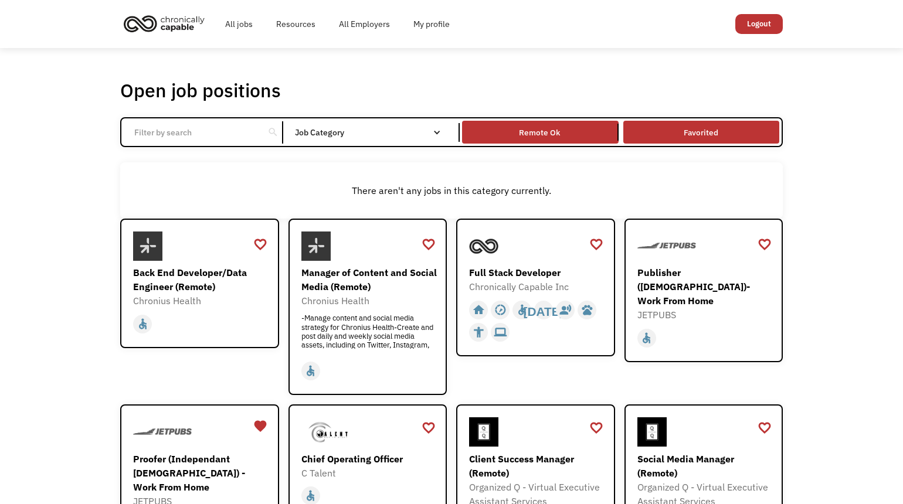
click at [666, 127] on link "Favorited" at bounding box center [701, 132] width 161 height 28
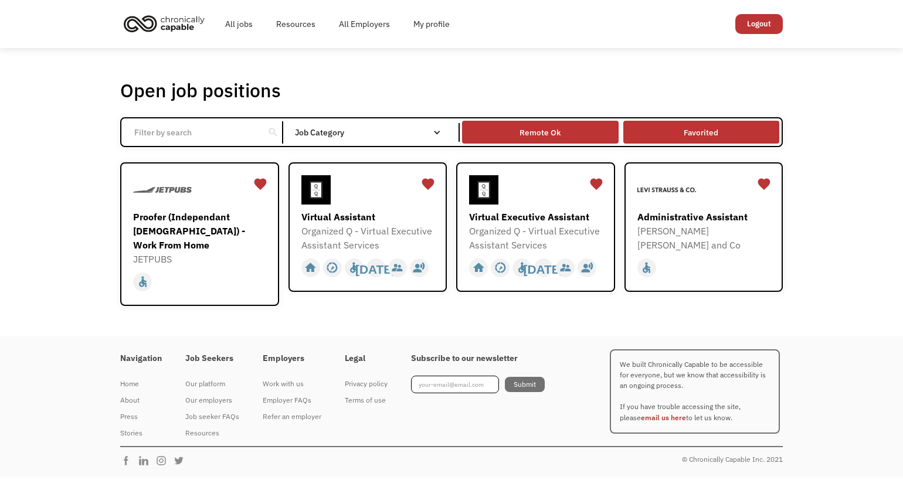
click at [562, 138] on div "Remote Ok" at bounding box center [540, 133] width 156 height 18
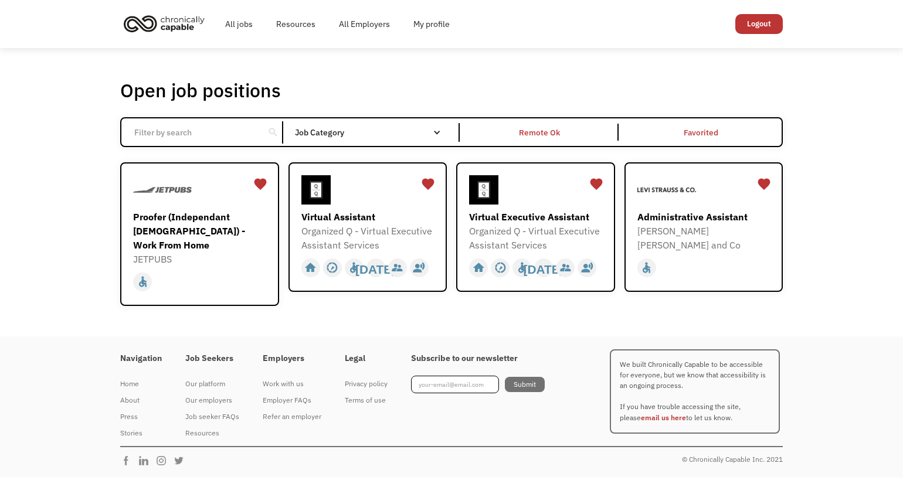
click at [660, 135] on link "Favorited" at bounding box center [701, 132] width 161 height 28
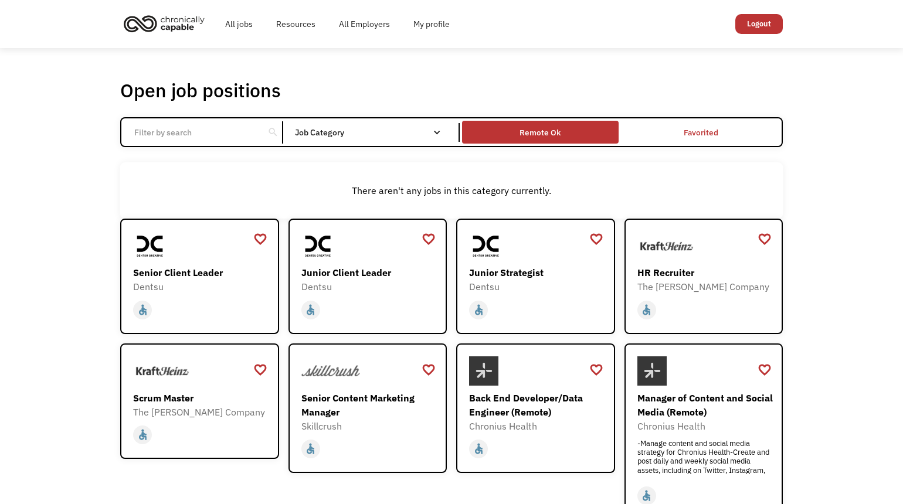
click at [533, 134] on div "Remote Ok" at bounding box center [540, 133] width 41 height 14
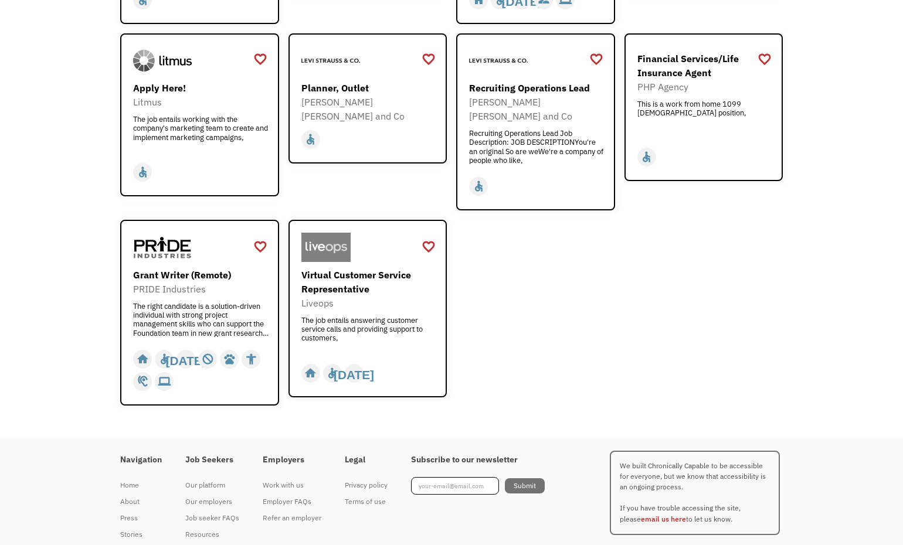
scroll to position [1451, 0]
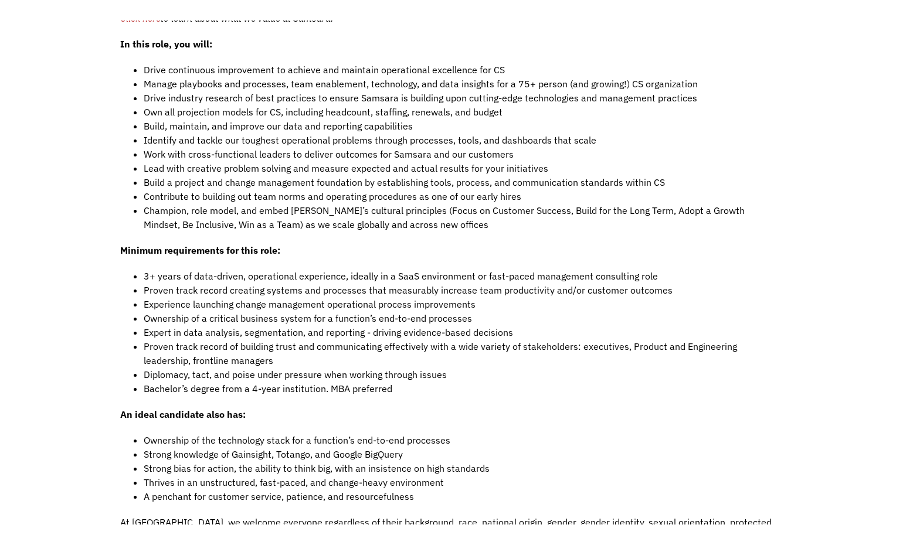
scroll to position [1037, 0]
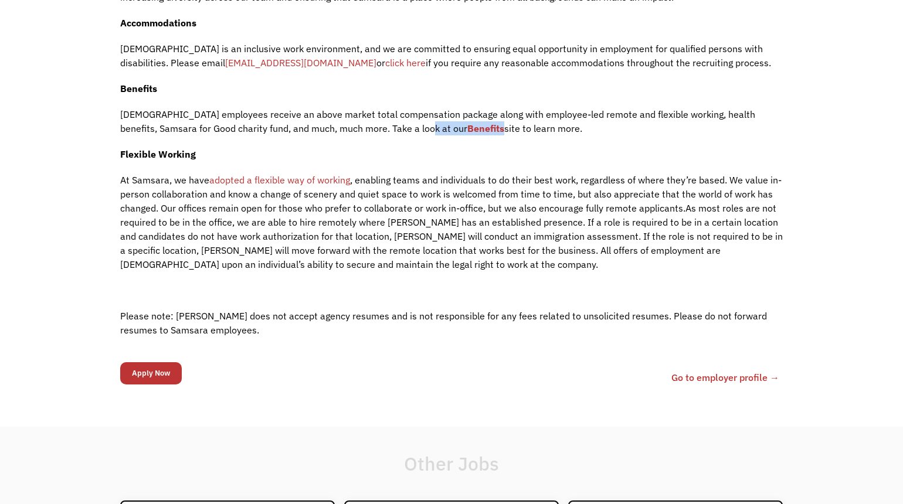
scroll to position [1211, 0]
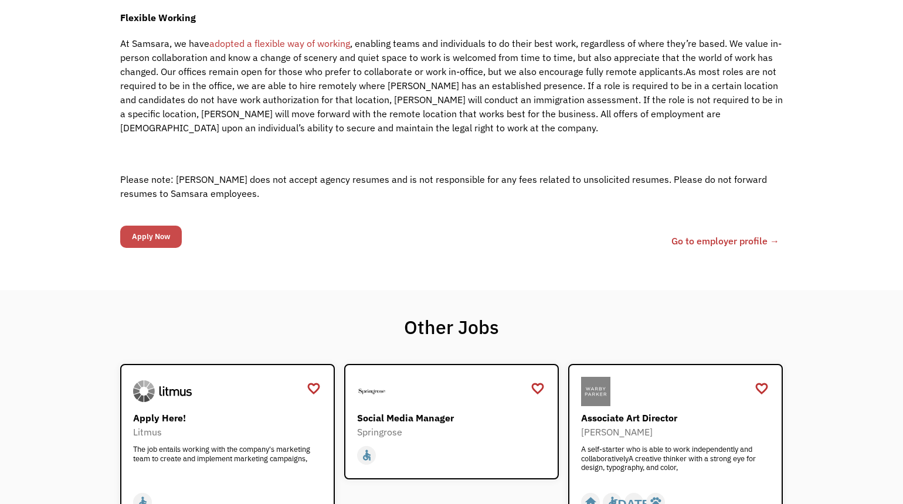
click at [153, 231] on input "Apply Now" at bounding box center [151, 237] width 62 height 22
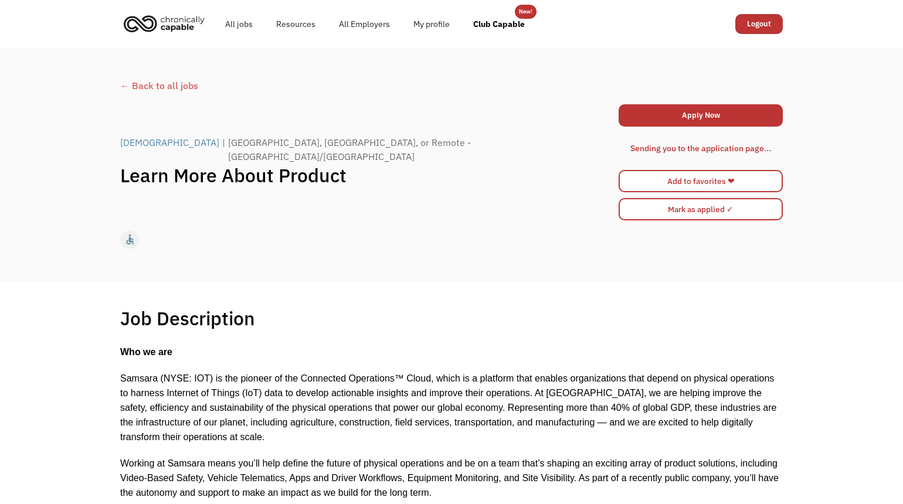
scroll to position [0, 0]
click at [665, 110] on link "Apply Now" at bounding box center [701, 115] width 164 height 22
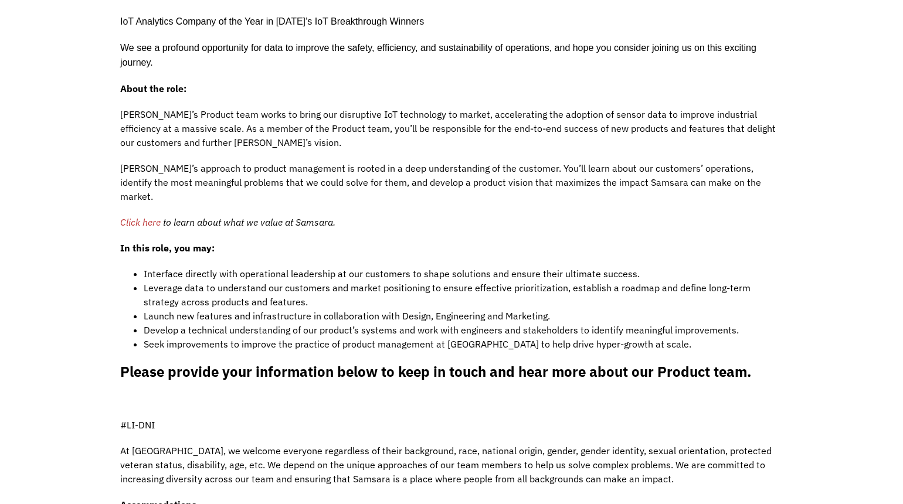
scroll to position [630, 0]
drag, startPoint x: 122, startPoint y: 408, endPoint x: 162, endPoint y: 406, distance: 39.9
click at [162, 418] on p "#LI-DNI" at bounding box center [451, 425] width 663 height 14
copy p "#LI-DNI"
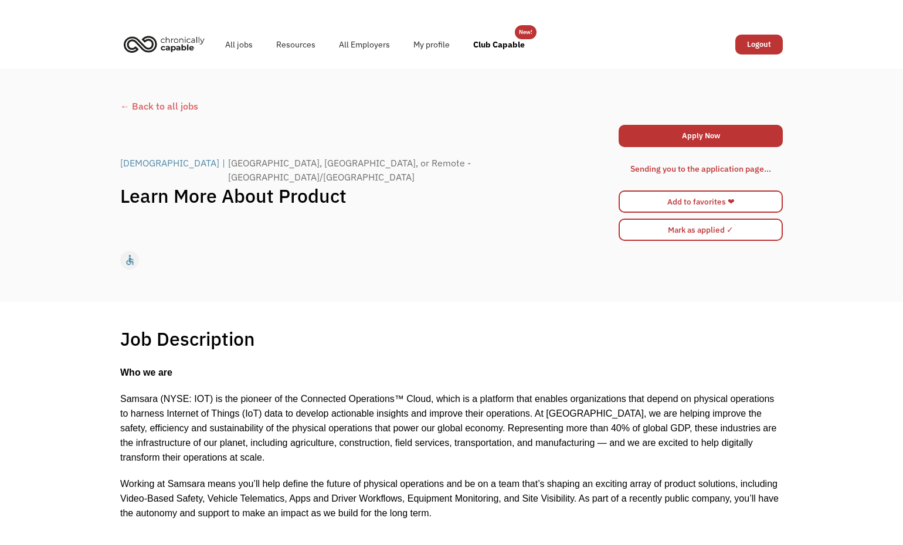
scroll to position [0, 0]
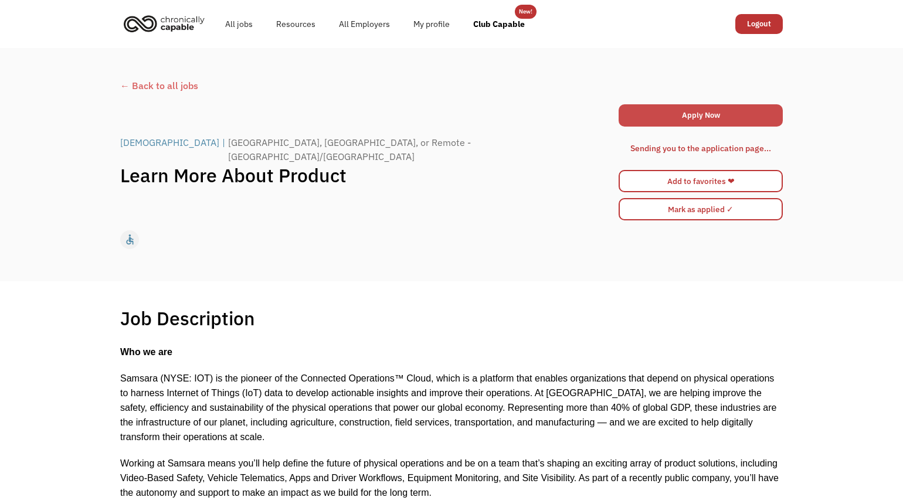
click at [663, 116] on link "Apply Now" at bounding box center [701, 115] width 164 height 22
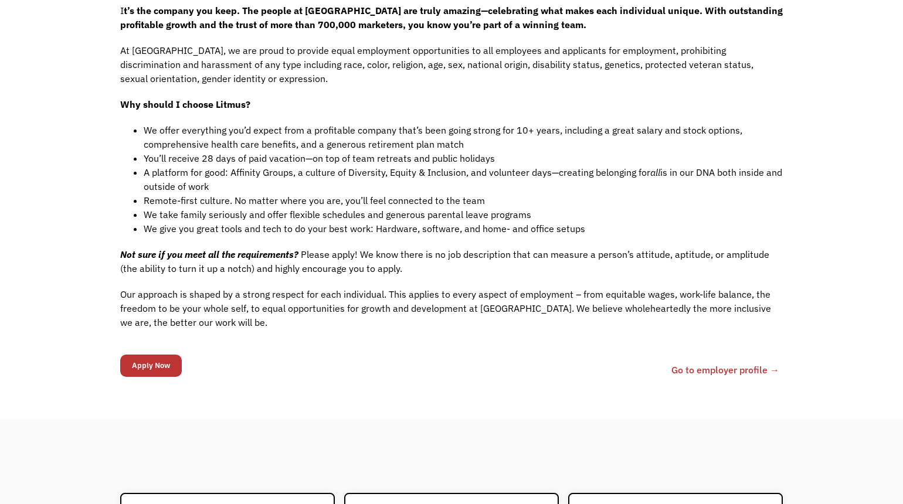
scroll to position [900, 0]
click at [148, 365] on form "63a9e02f97187600047c435f [PERSON_NAME][DOMAIN_NAME][EMAIL_ADDRESS][PERSON_NAME]…" at bounding box center [151, 366] width 62 height 28
click at [145, 355] on input "Apply Now" at bounding box center [151, 366] width 62 height 22
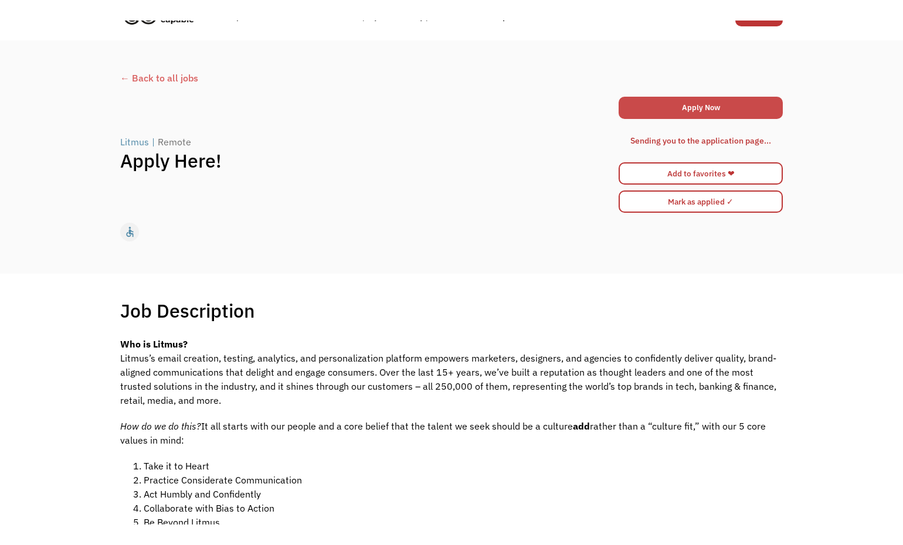
scroll to position [28, 0]
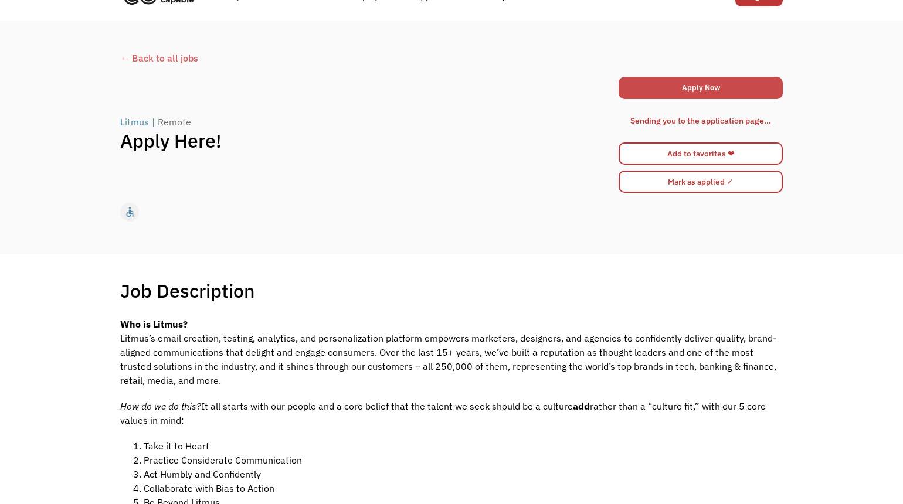
click at [716, 91] on link "Apply Now" at bounding box center [701, 88] width 164 height 22
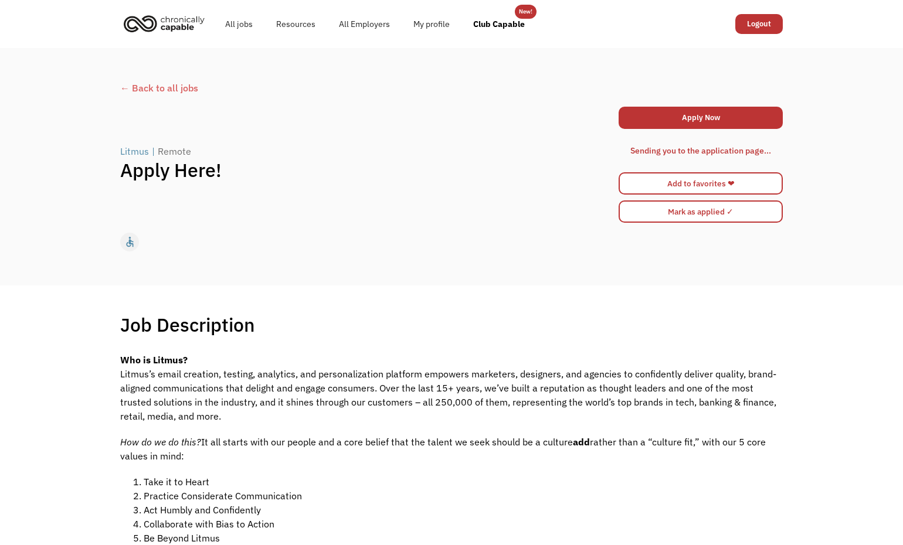
scroll to position [0, 0]
click at [134, 153] on div "Litmus" at bounding box center [134, 151] width 29 height 14
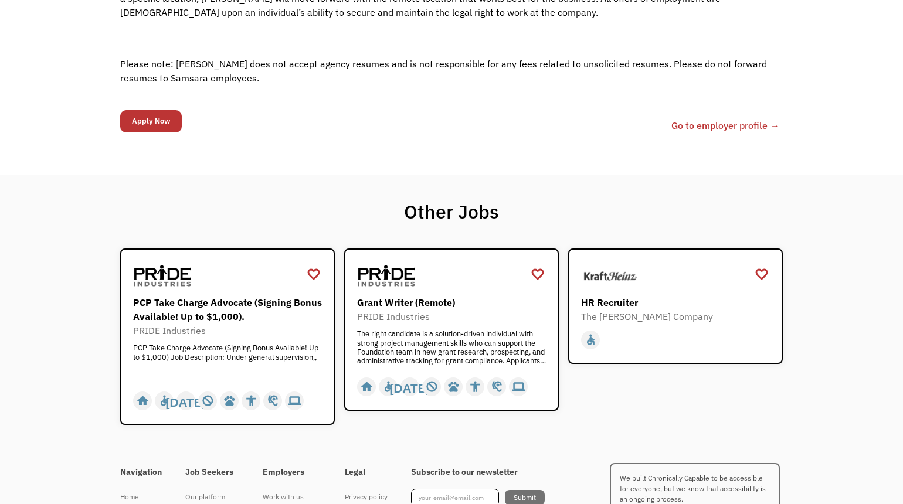
scroll to position [1327, 0]
click at [133, 110] on input "Apply Now" at bounding box center [151, 121] width 62 height 22
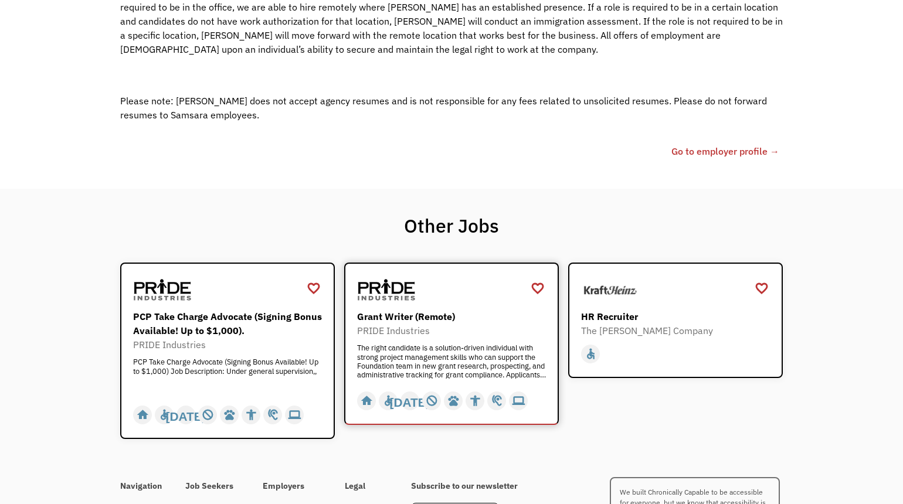
click at [408, 286] on img at bounding box center [386, 290] width 59 height 29
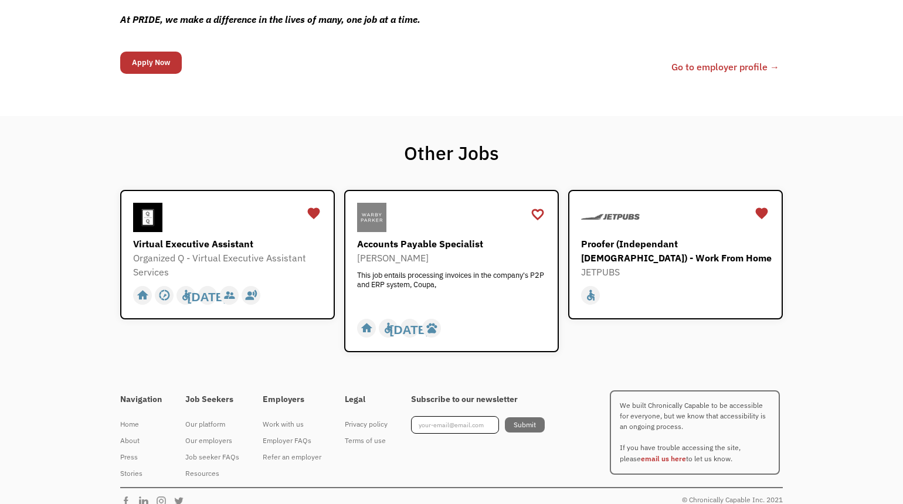
scroll to position [1254, 0]
click at [154, 52] on input "Apply Now" at bounding box center [151, 63] width 62 height 22
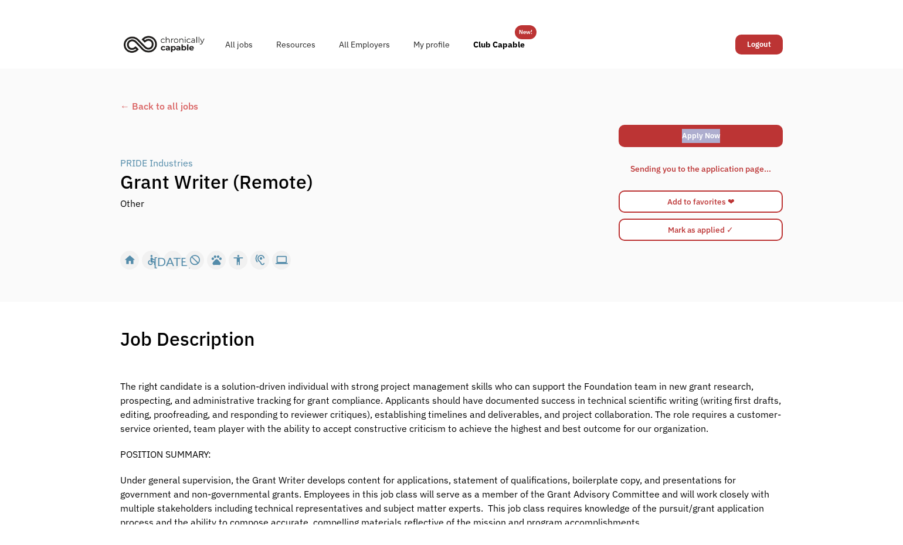
scroll to position [0, 0]
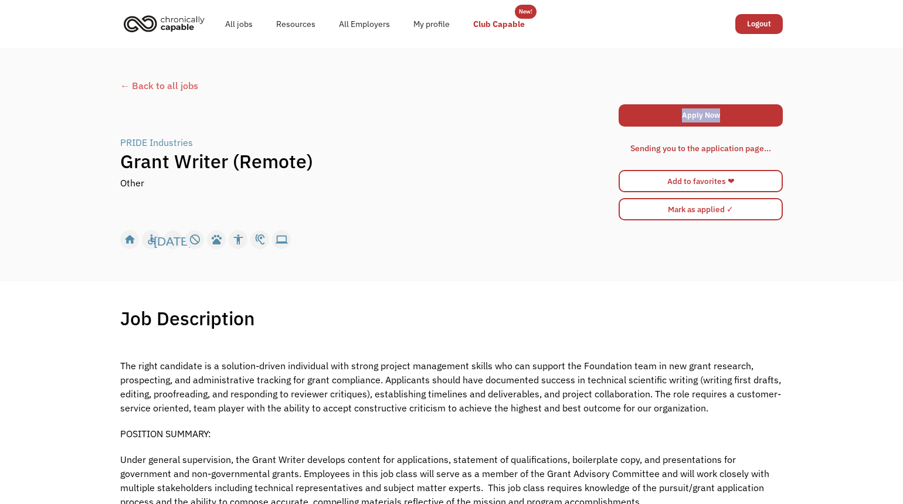
click at [500, 18] on link "Club Capable" at bounding box center [499, 24] width 75 height 38
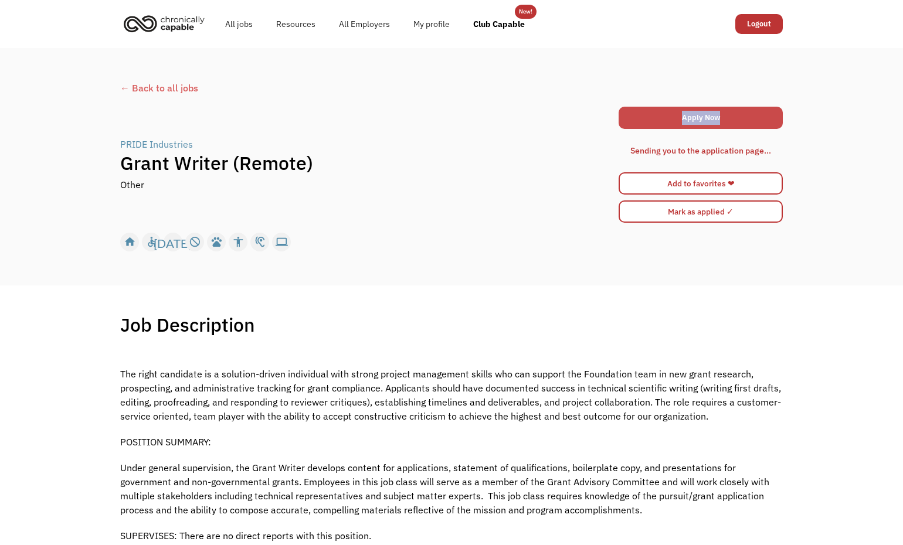
click at [730, 114] on link "Apply Now" at bounding box center [701, 118] width 164 height 22
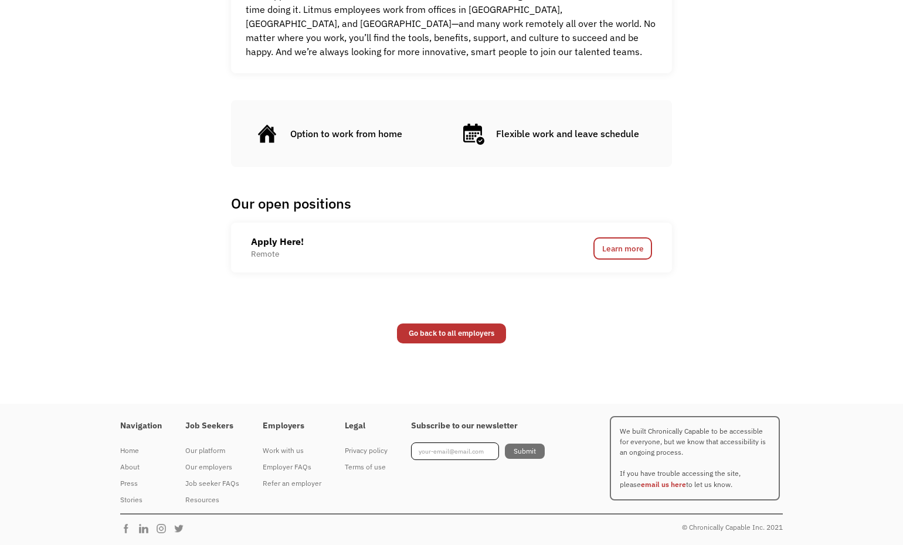
scroll to position [628, 0]
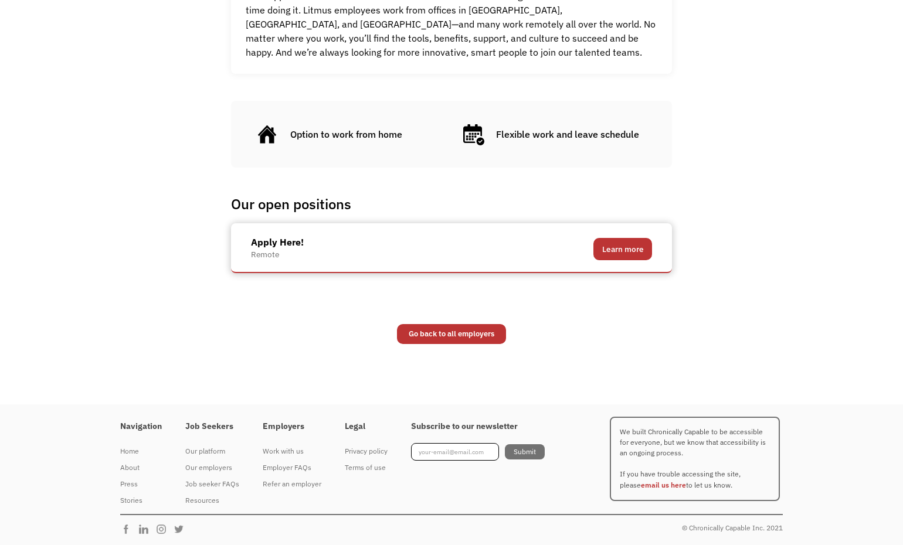
click at [623, 242] on link "Learn more" at bounding box center [623, 249] width 59 height 22
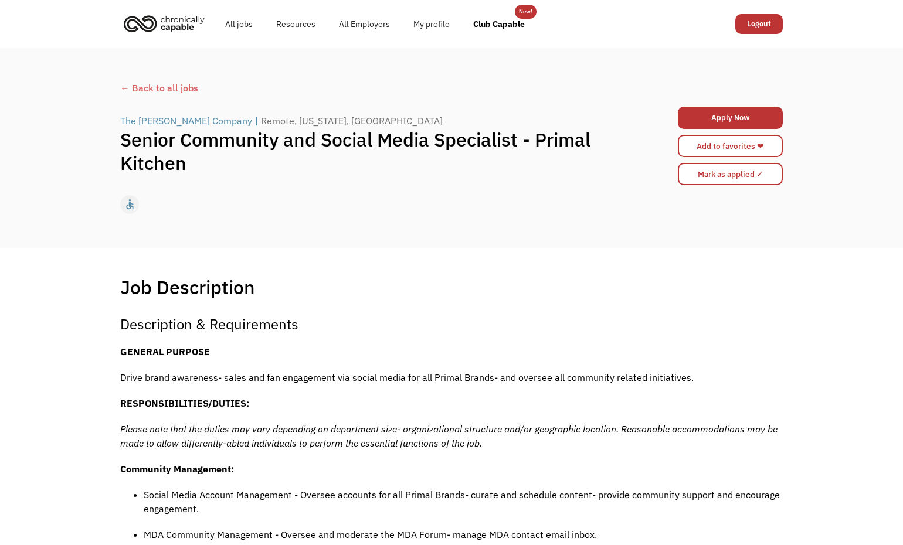
click at [158, 82] on div "← Back to all jobs" at bounding box center [451, 88] width 663 height 14
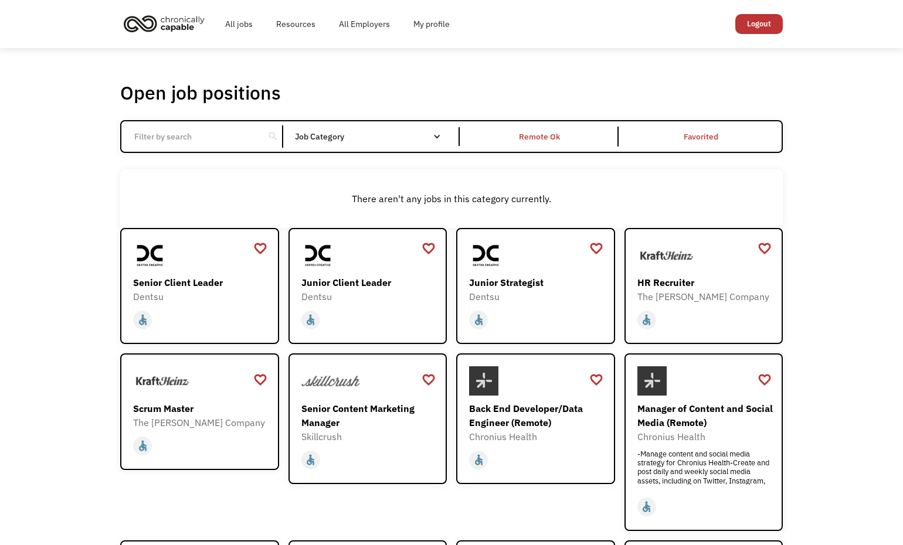
click at [240, 139] on input "Email Form" at bounding box center [192, 137] width 131 height 22
type input "remote"
click input "Email Form" at bounding box center [0, 0] width 0 height 0
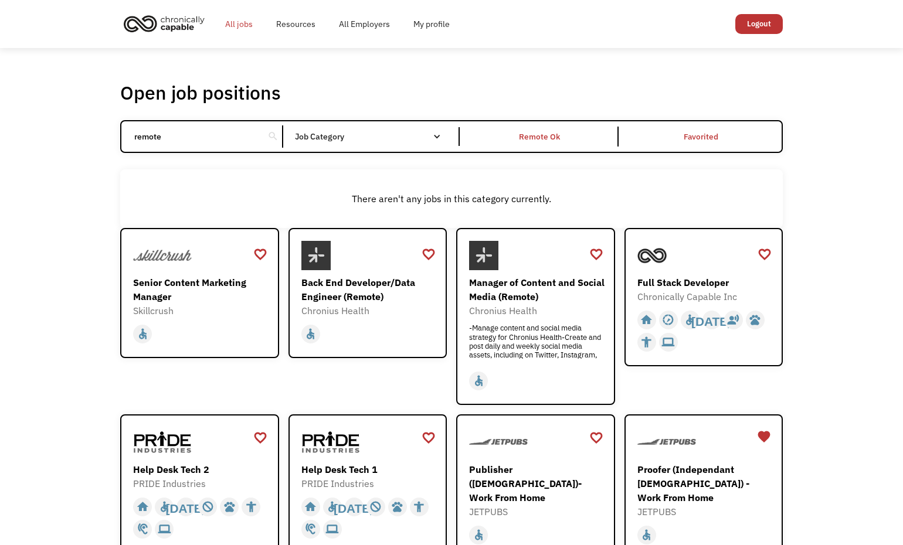
click at [246, 23] on link "All jobs" at bounding box center [238, 24] width 51 height 38
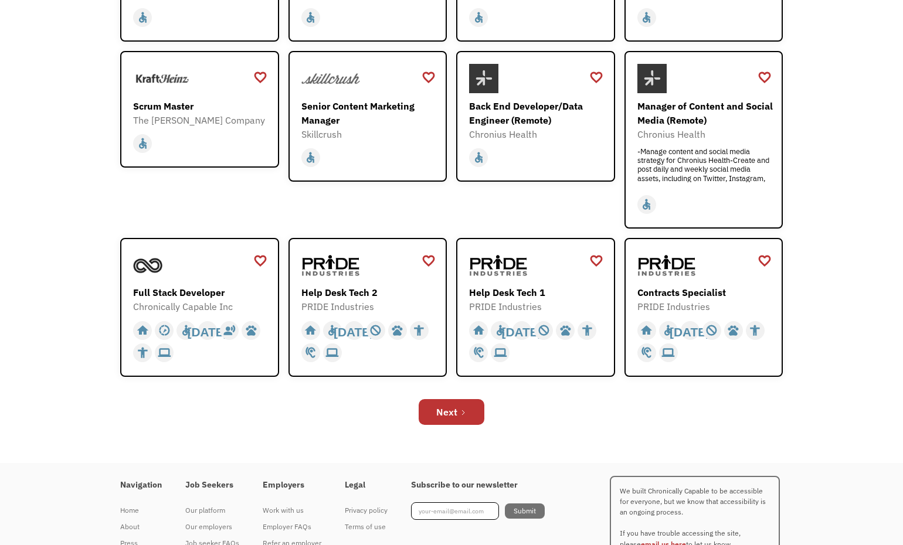
scroll to position [304, 0]
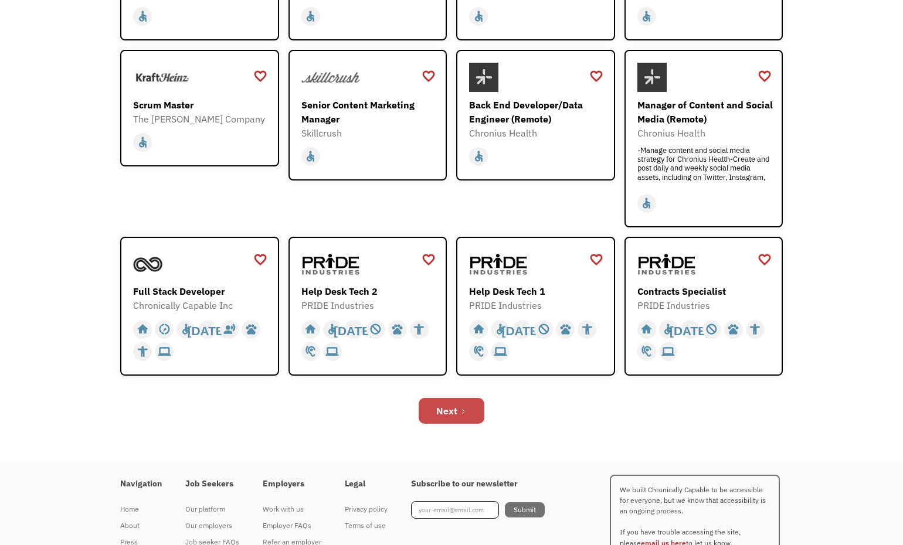
click at [465, 411] on icon "Next Page" at bounding box center [463, 411] width 7 height 7
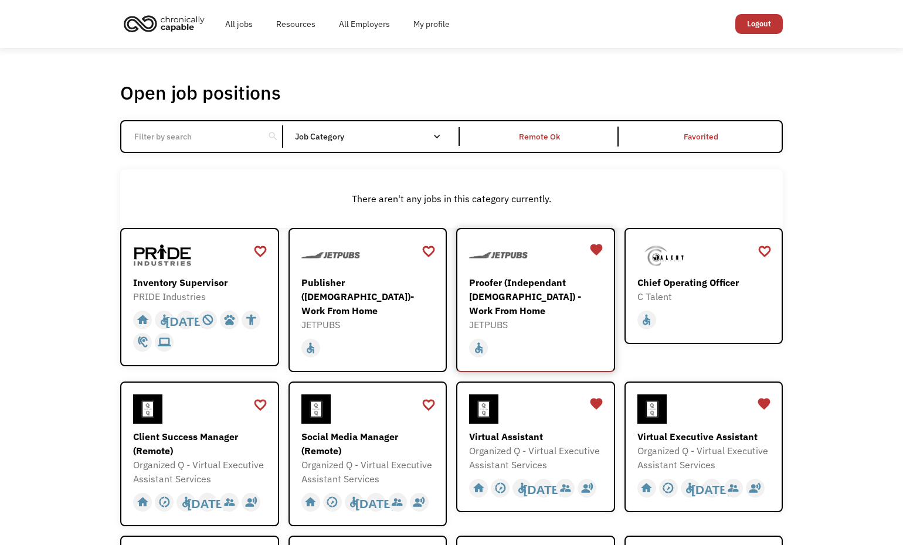
click at [544, 290] on div "Proofer (Independant [DEMOGRAPHIC_DATA]) - Work From Home" at bounding box center [537, 297] width 136 height 42
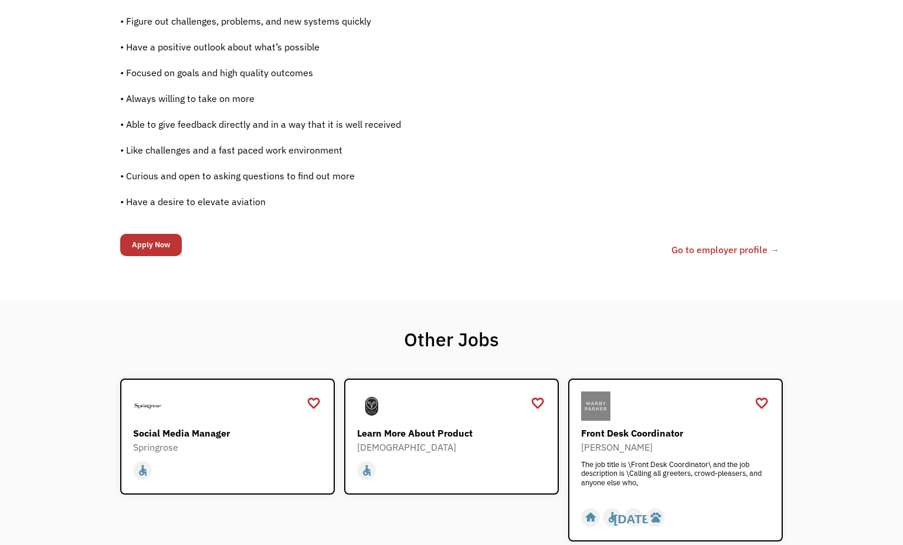
scroll to position [895, 0]
click at [603, 425] on div "Front Desk Coordinator [PERSON_NAME] The job title is \Front Desk Coordinator\ …" at bounding box center [677, 447] width 192 height 110
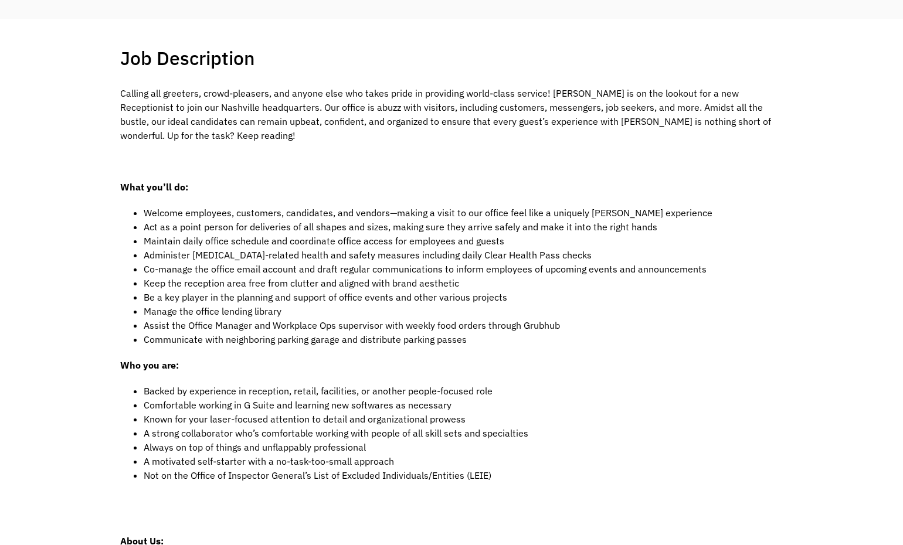
scroll to position [351, 1]
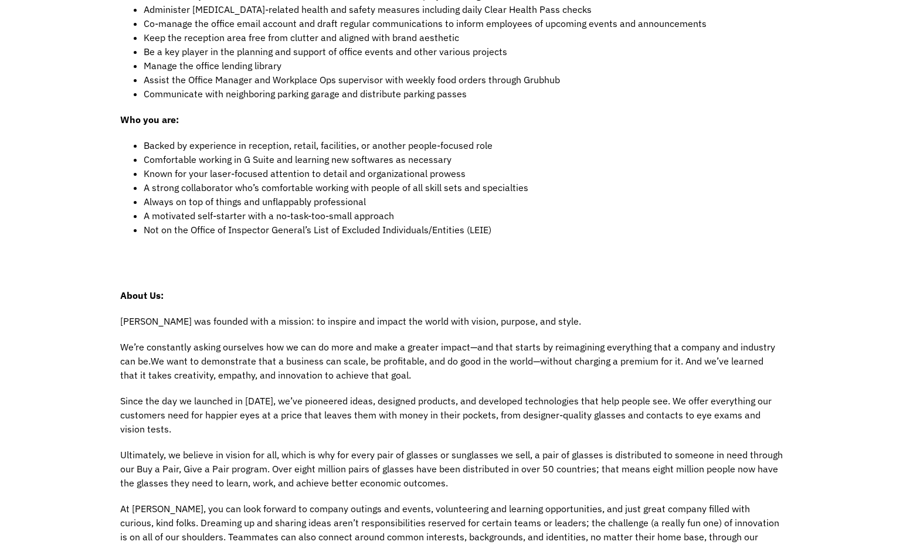
click at [603, 421] on span "Since the day we launched in 2010, we’ve pioneered ideas, designed products, an…" at bounding box center [446, 415] width 652 height 40
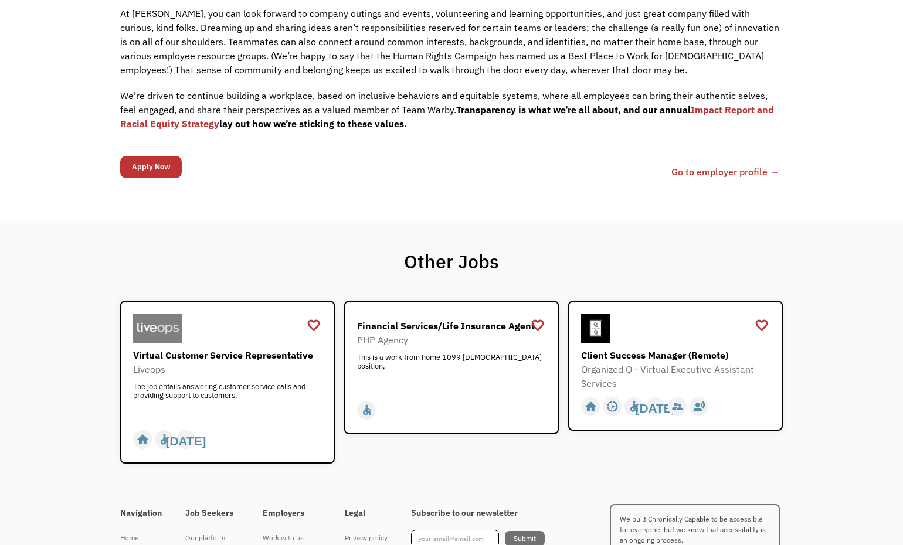
scroll to position [972, 0]
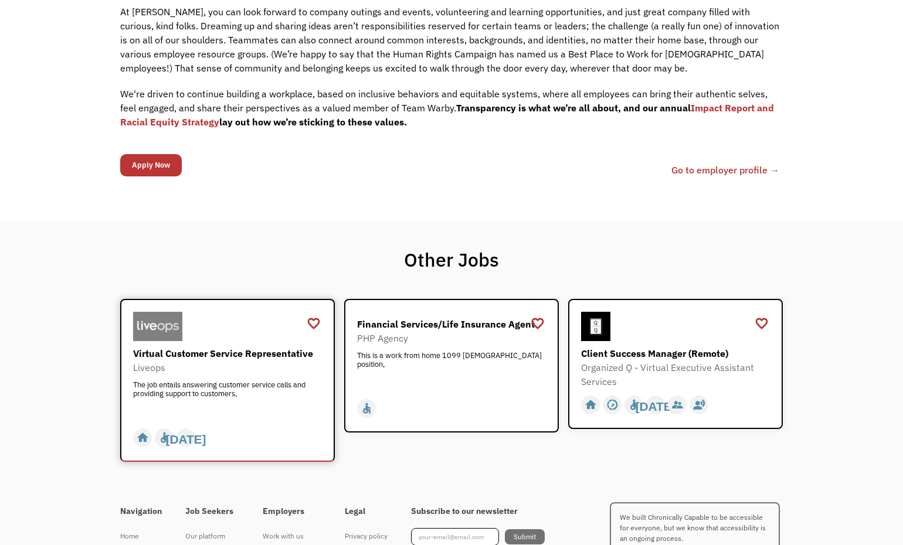
click at [284, 350] on div "Virtual Customer Service Representative" at bounding box center [229, 354] width 192 height 14
